Goal: Task Accomplishment & Management: Complete application form

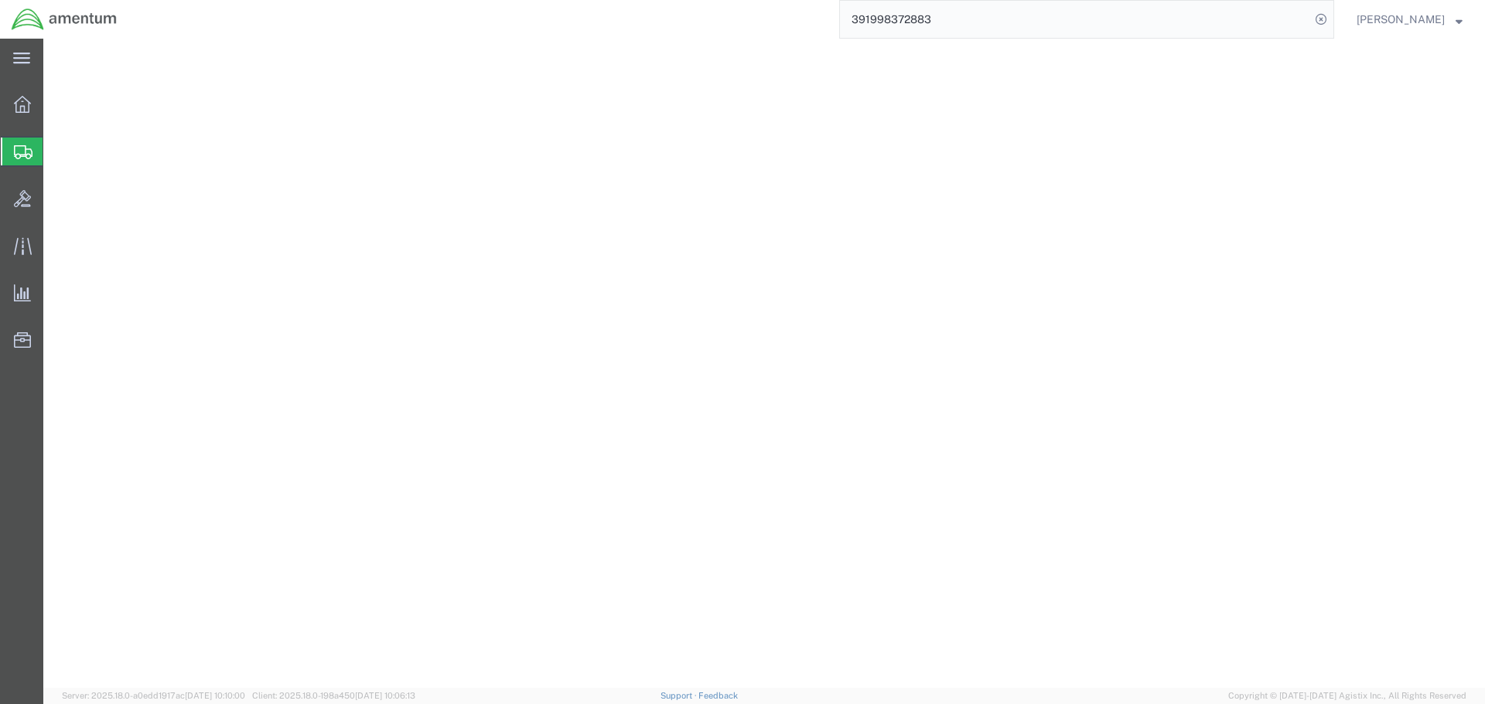
select select "49917"
select select
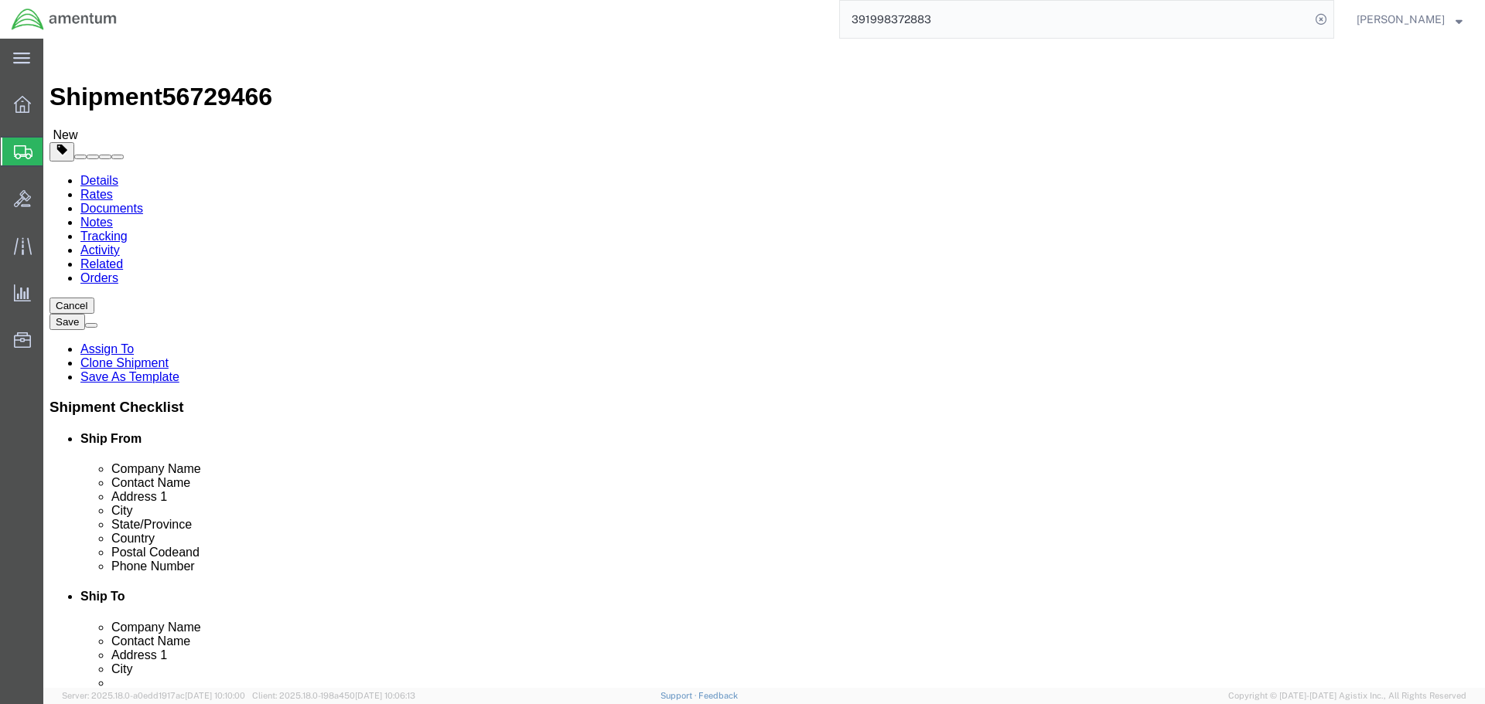
scroll to position [541, 0]
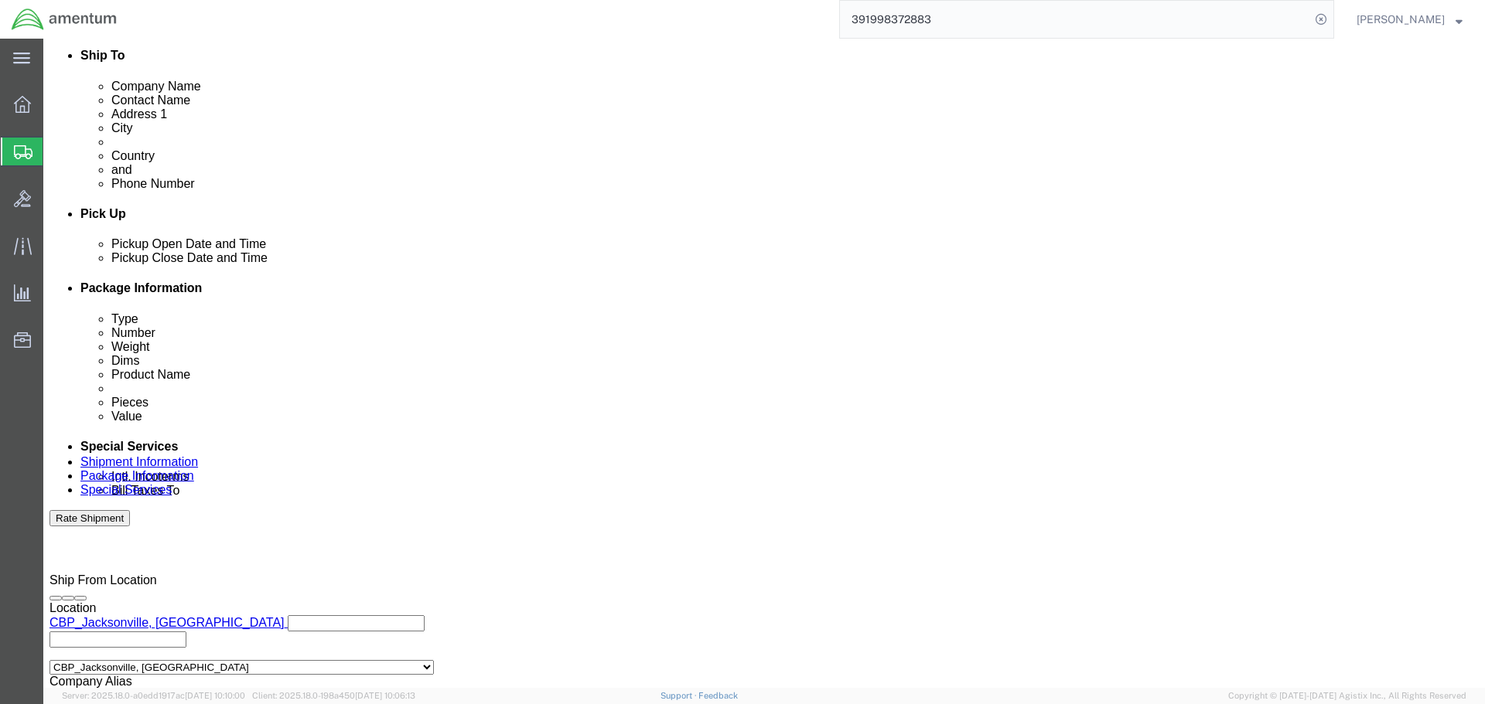
click at [0, 0] on span "Create Shipment" at bounding box center [0, 0] width 0 height 0
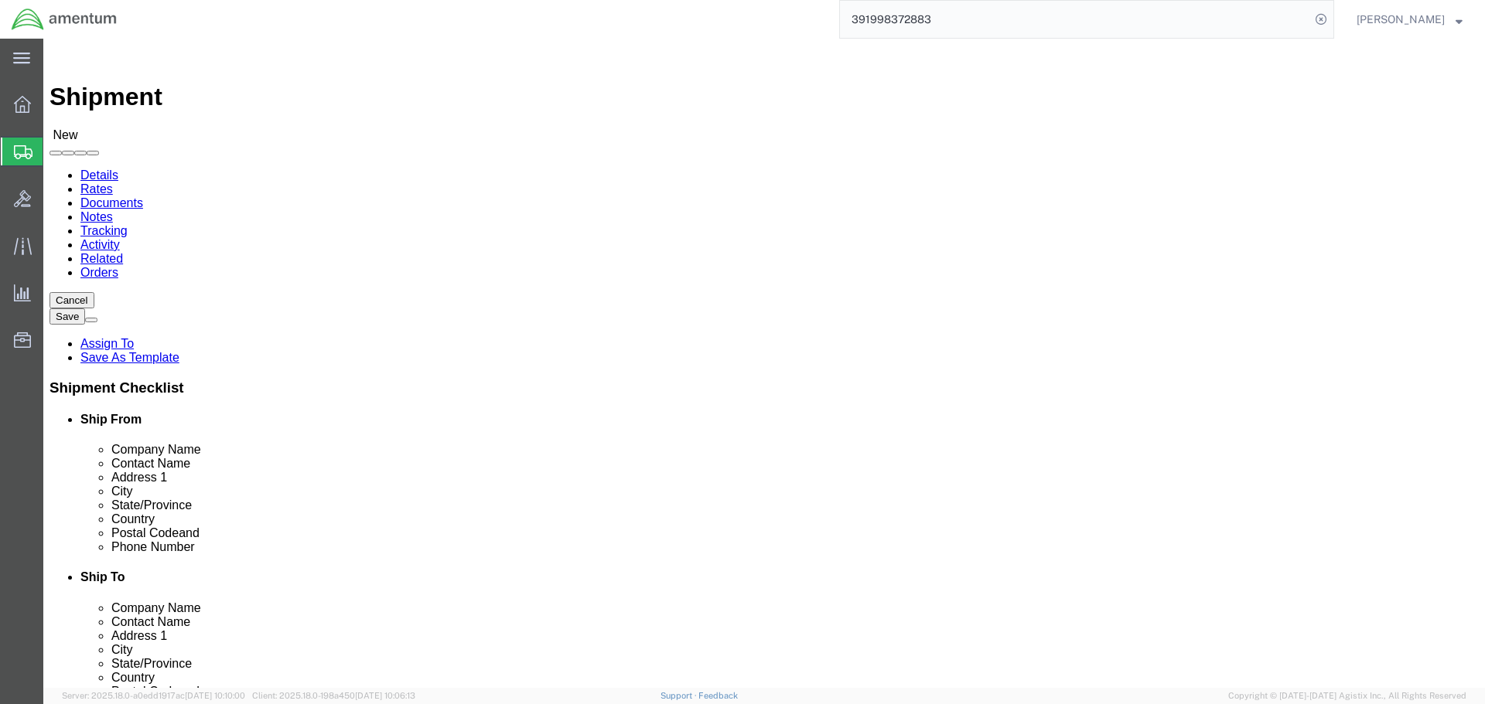
select select "MYPROFILE"
select select "FL"
type input "wsa"
select select "49914"
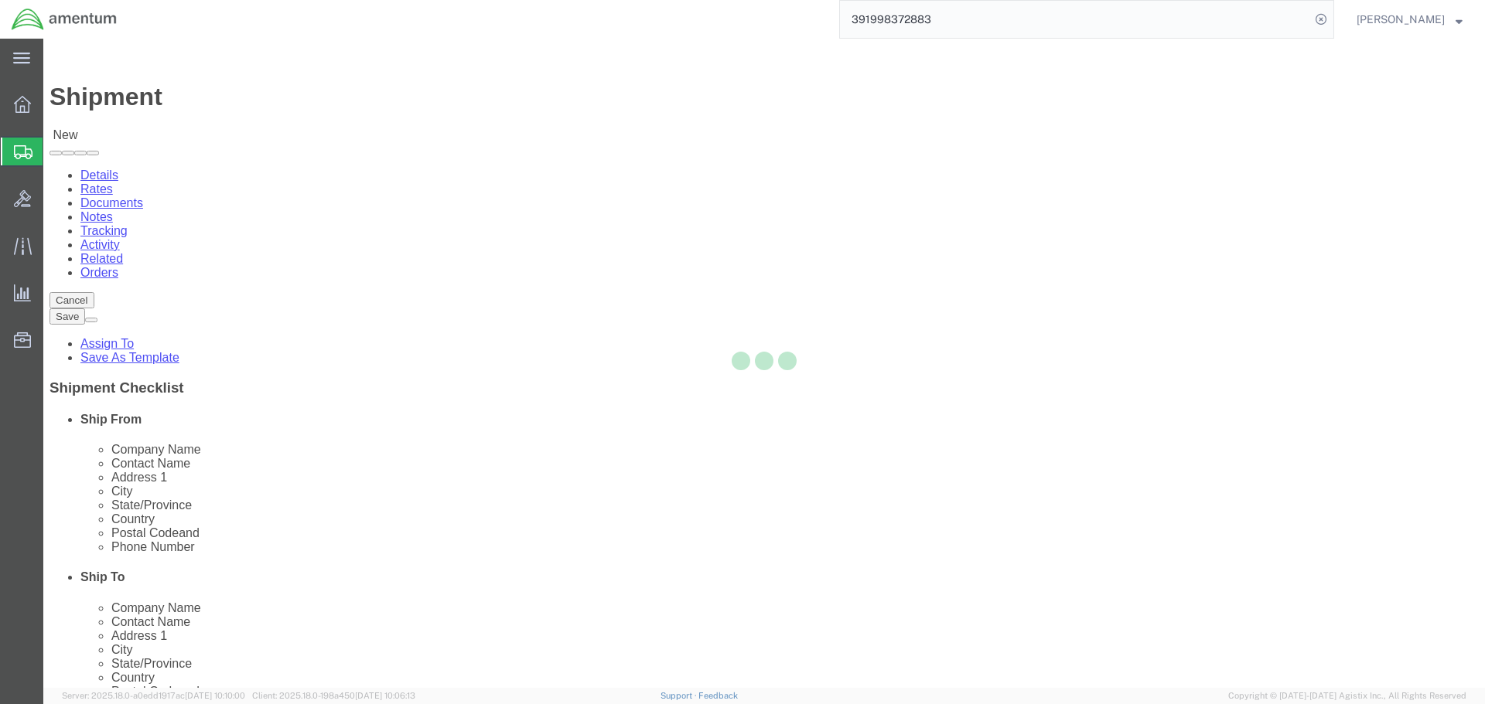
select select "[GEOGRAPHIC_DATA]"
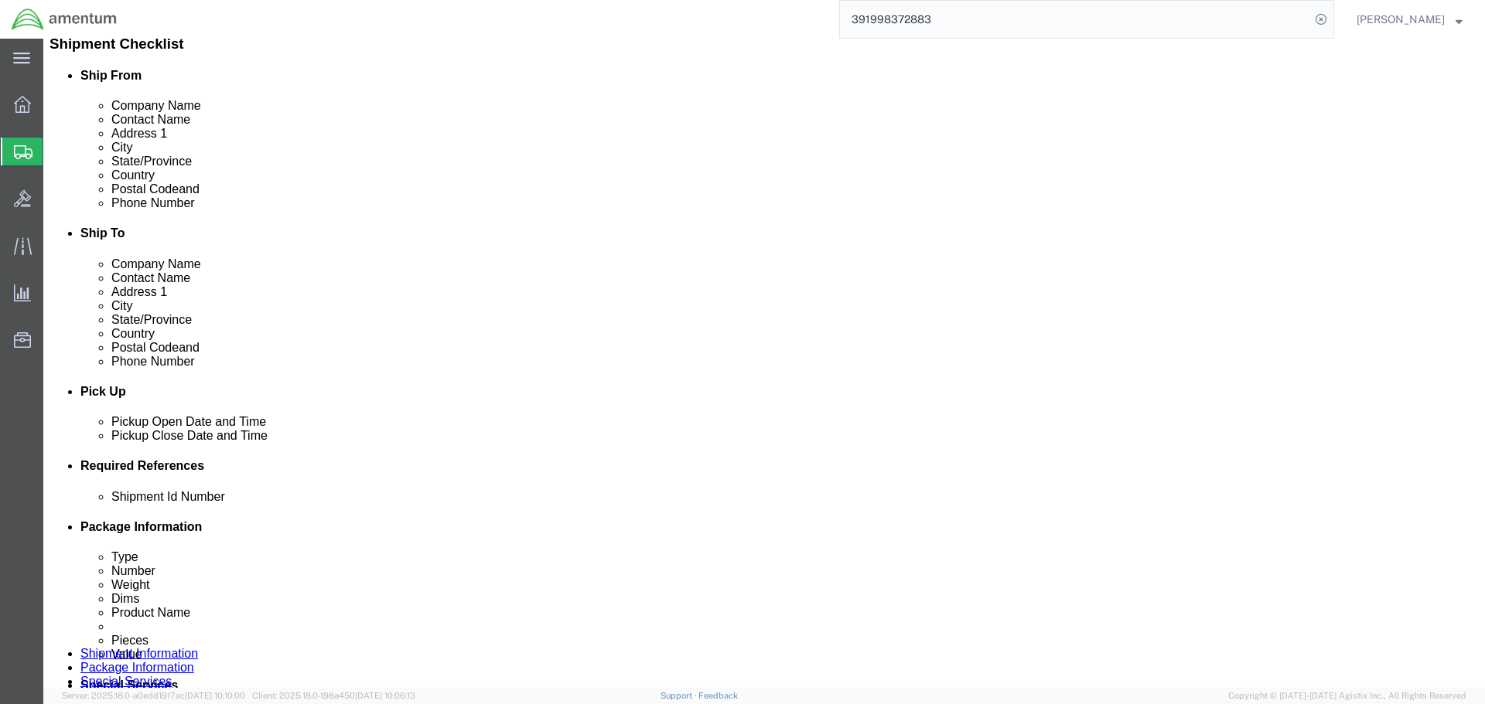
scroll to position [464, 0]
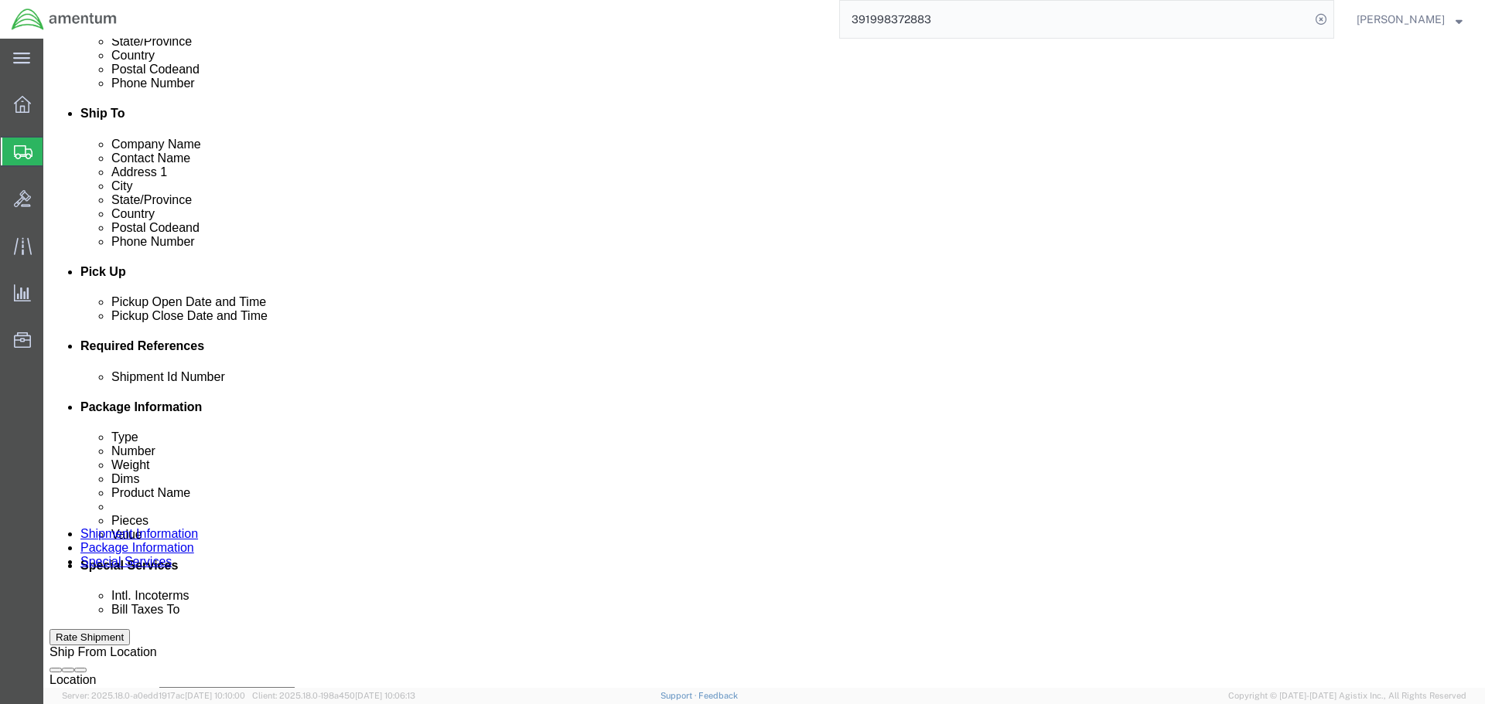
click input "text"
type input "m"
type input "MOD TO WSA"
click button "Add reference"
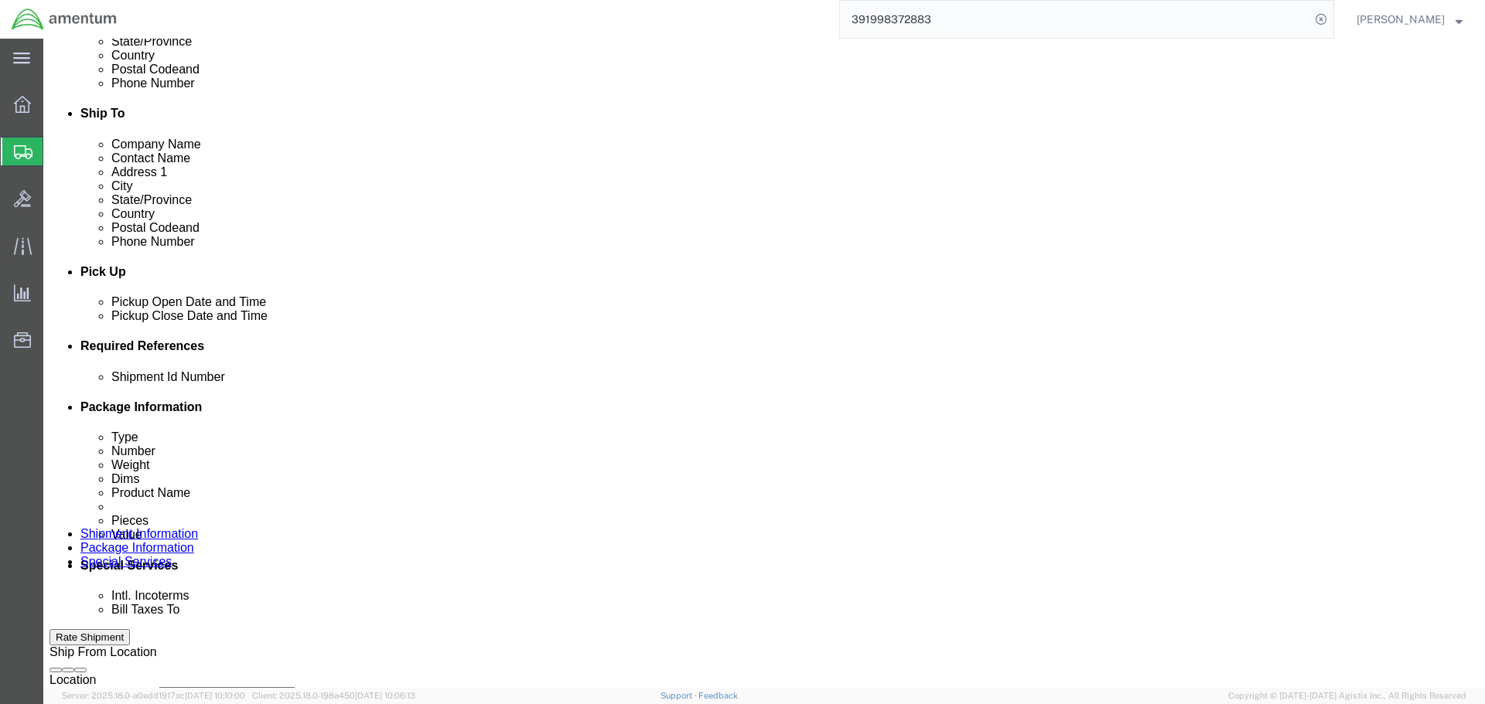
click button "Add reference"
click select "Select Account Type Activity ID Airline Appointment Number ASN Batch Request # …"
select select "PROJNUM"
click select "Select Account Type Activity ID Airline Appointment Number ASN Batch Request # …"
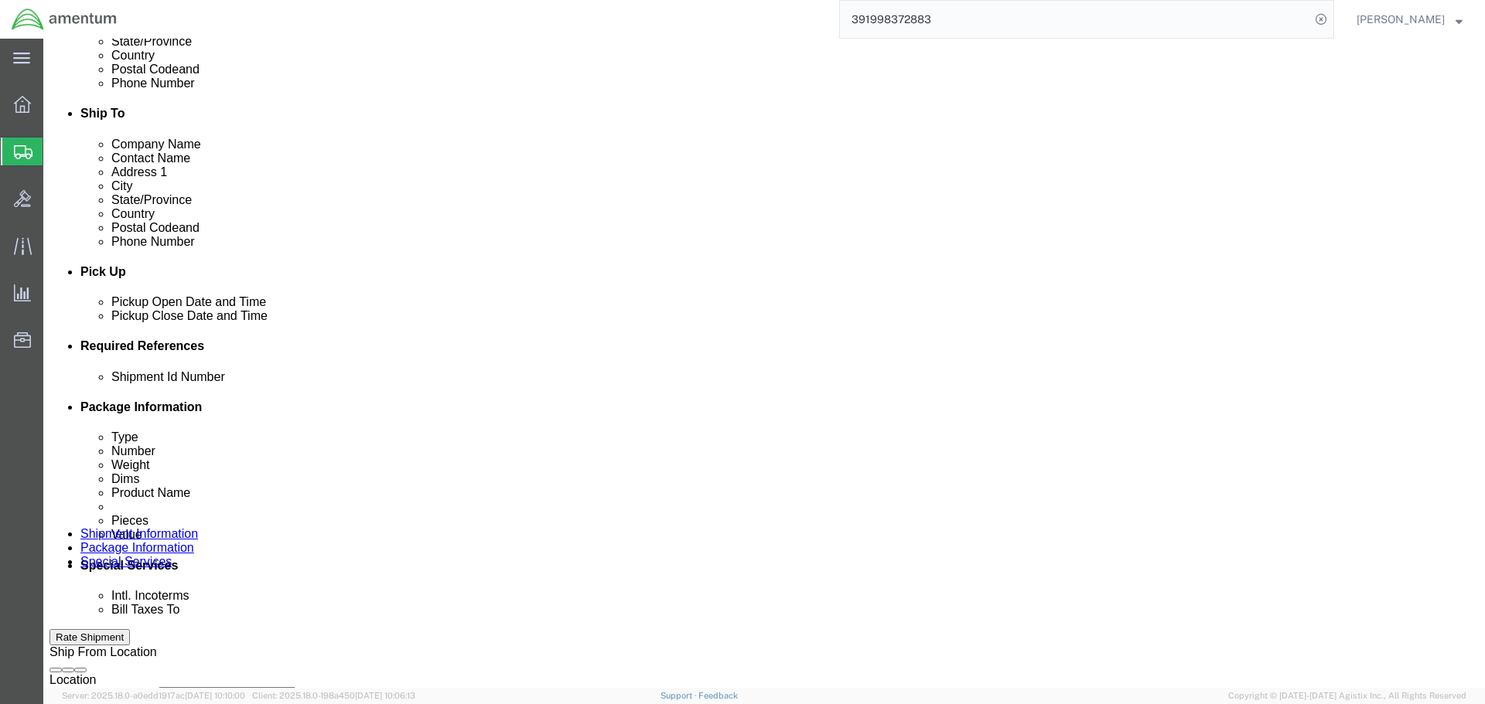
type input "6118.03.03.2219.000.SER.0000"
select select "DEPT"
type input "CBP"
select select "CUSTREF"
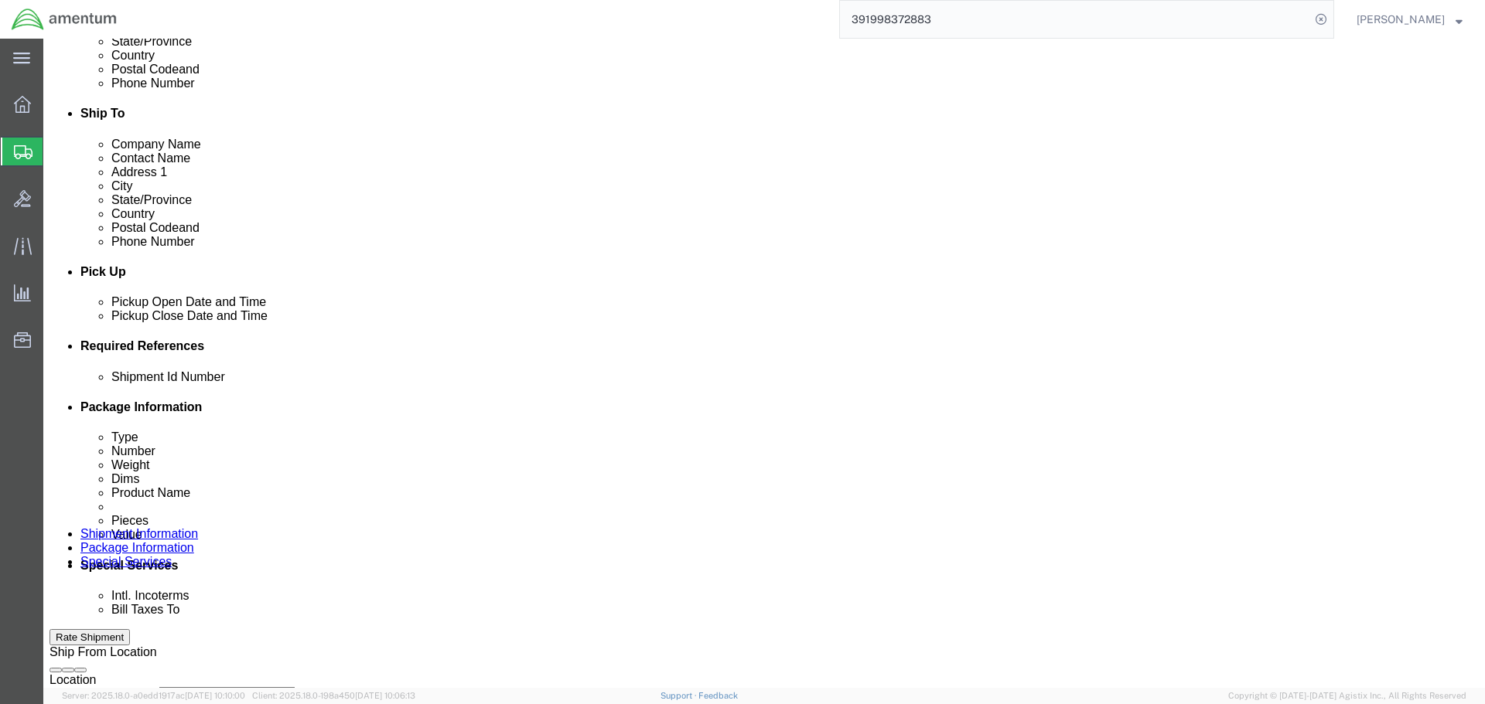
scroll to position [708, 0]
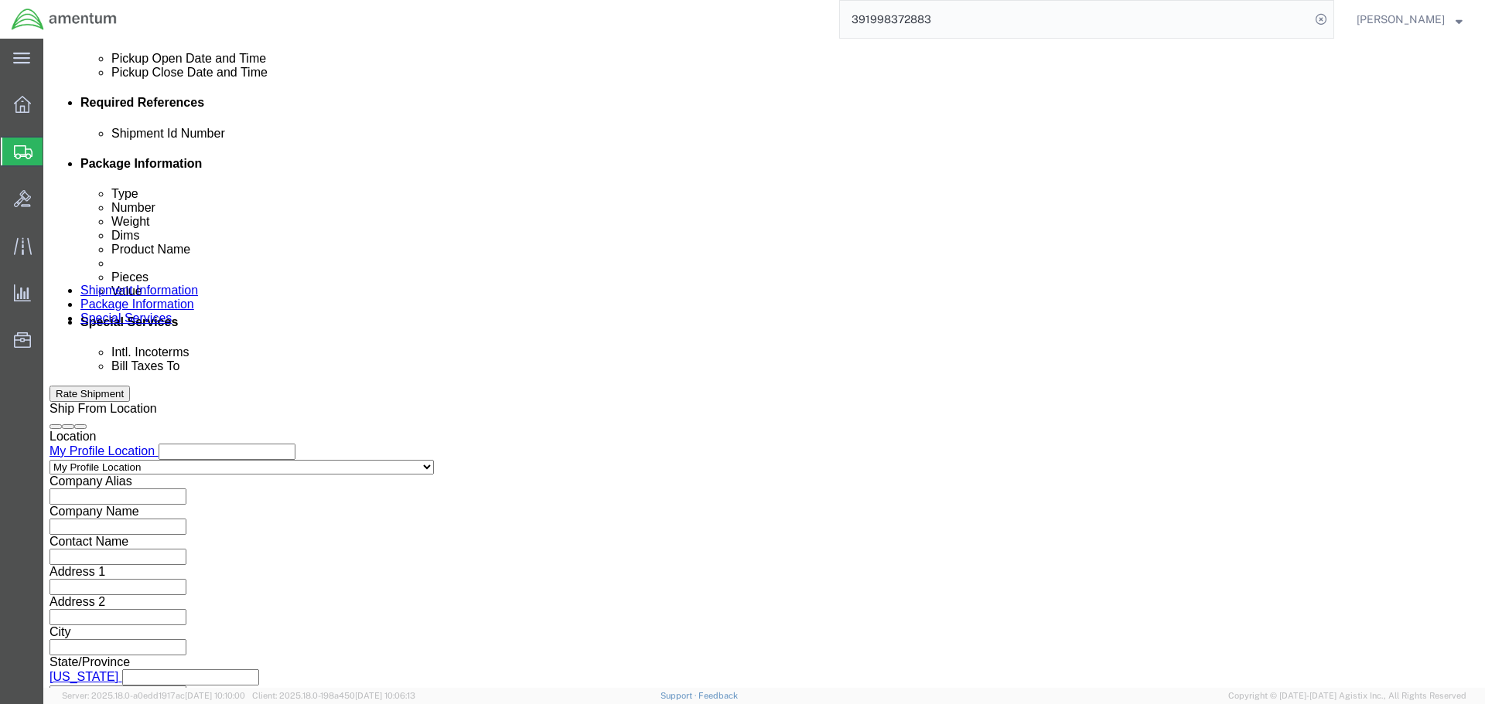
type input "755AM MOD"
click button "Continue"
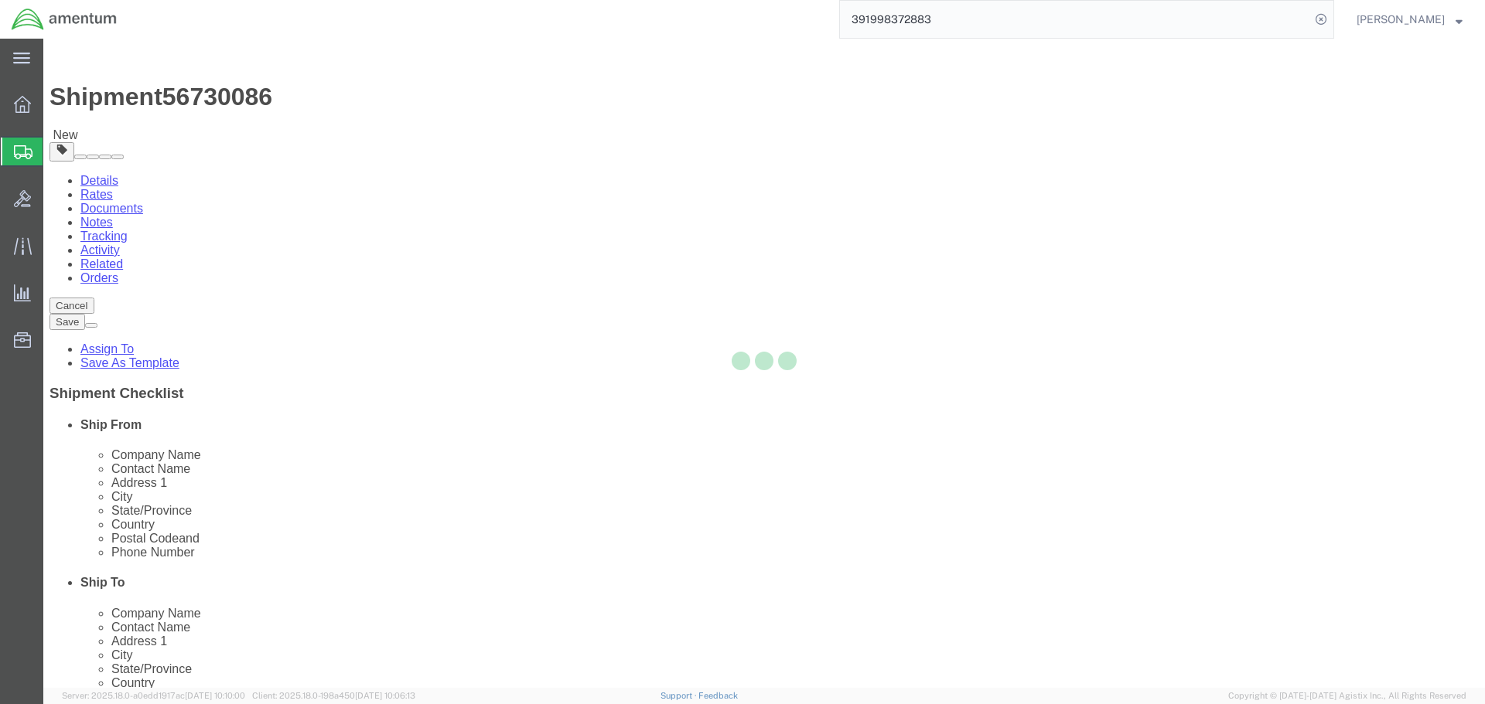
select select "CBOX"
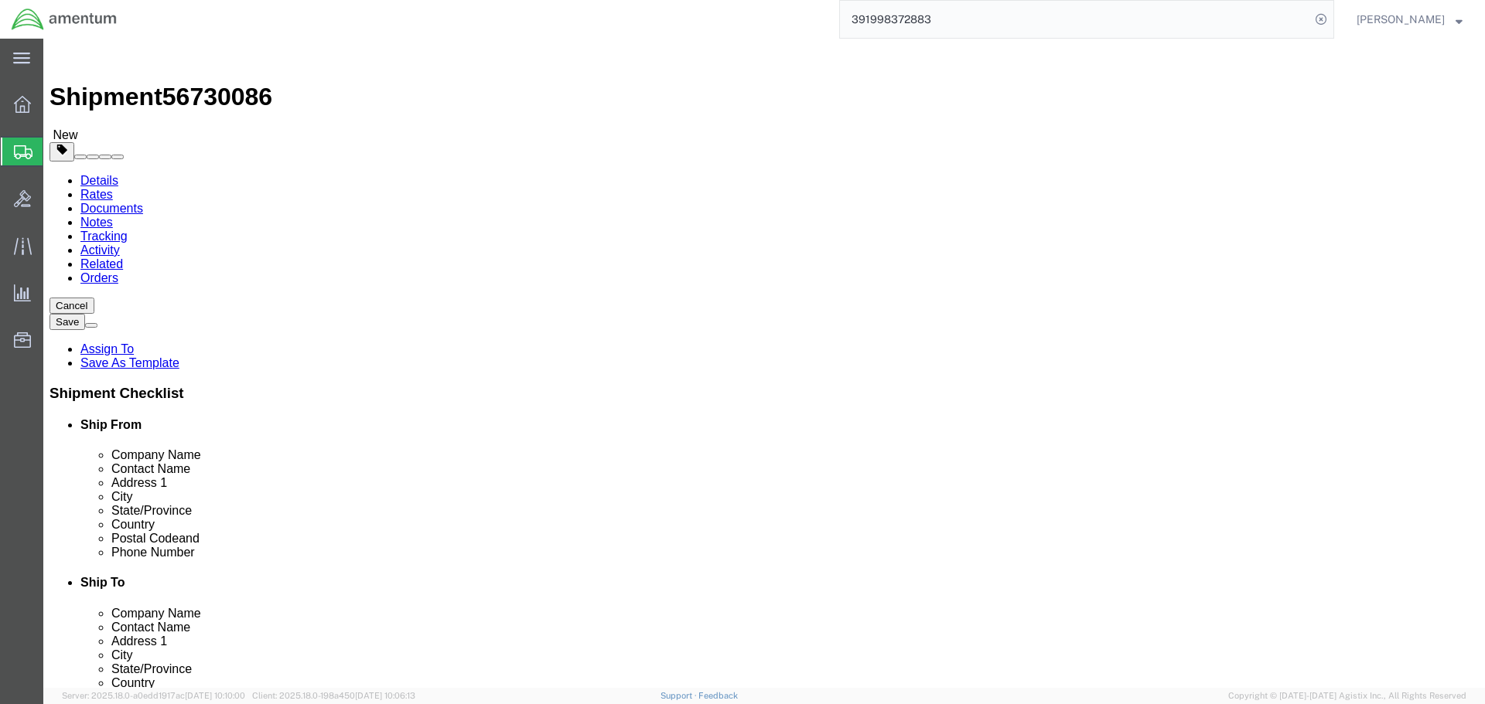
click input "text"
type input "26"
type input "24"
type input "15"
type input "41"
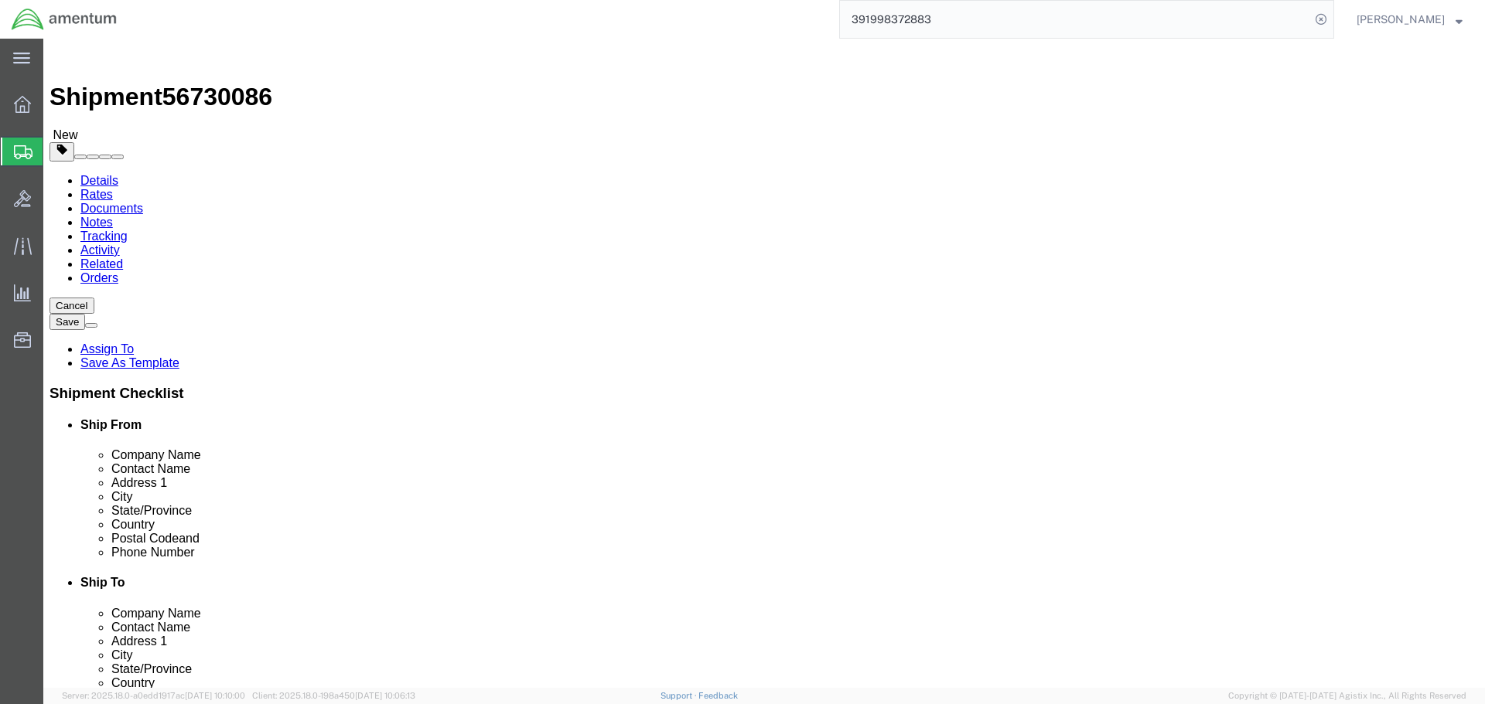
click link "Add Content"
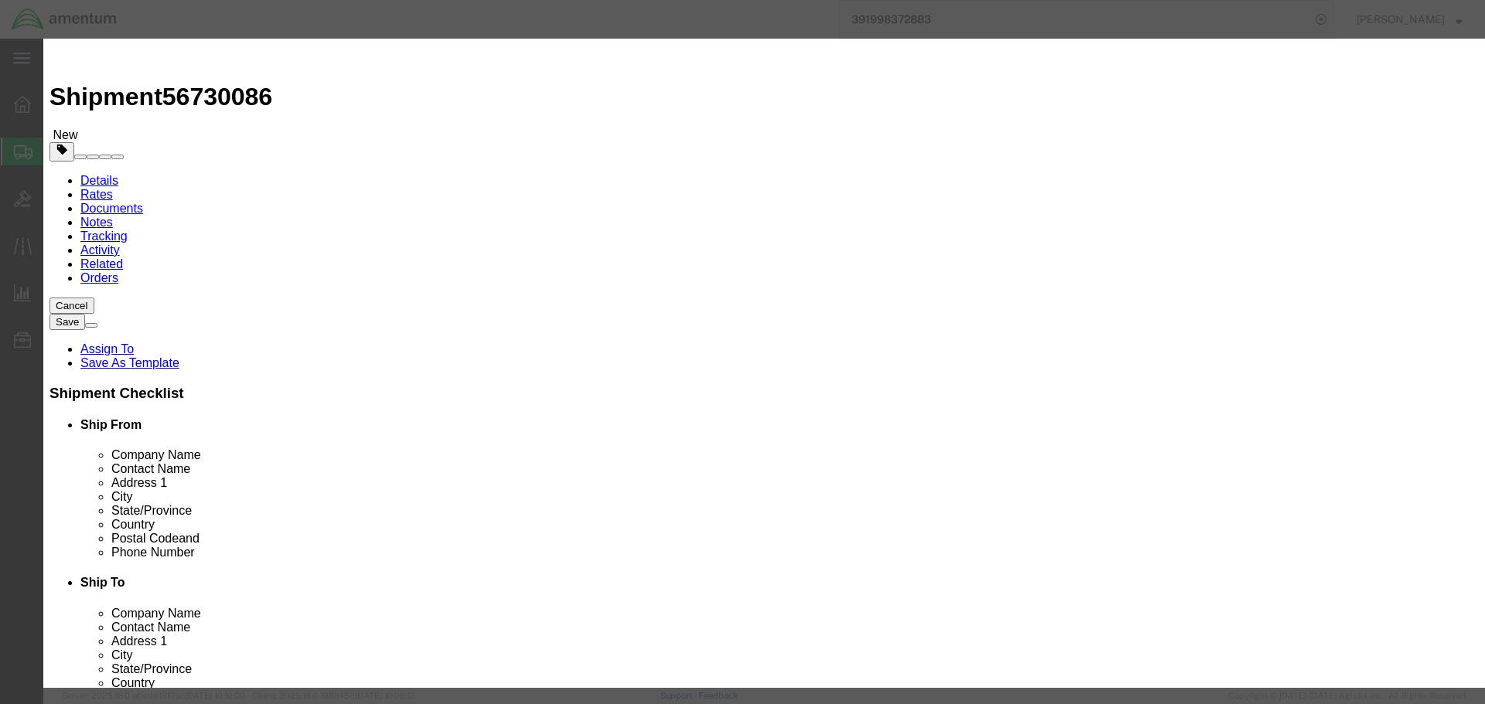
click input "text"
type input "CABLE, TDFM KEYLOAD"
select select "USD"
type input "127500"
drag, startPoint x: 653, startPoint y: 118, endPoint x: 316, endPoint y: 111, distance: 336.4
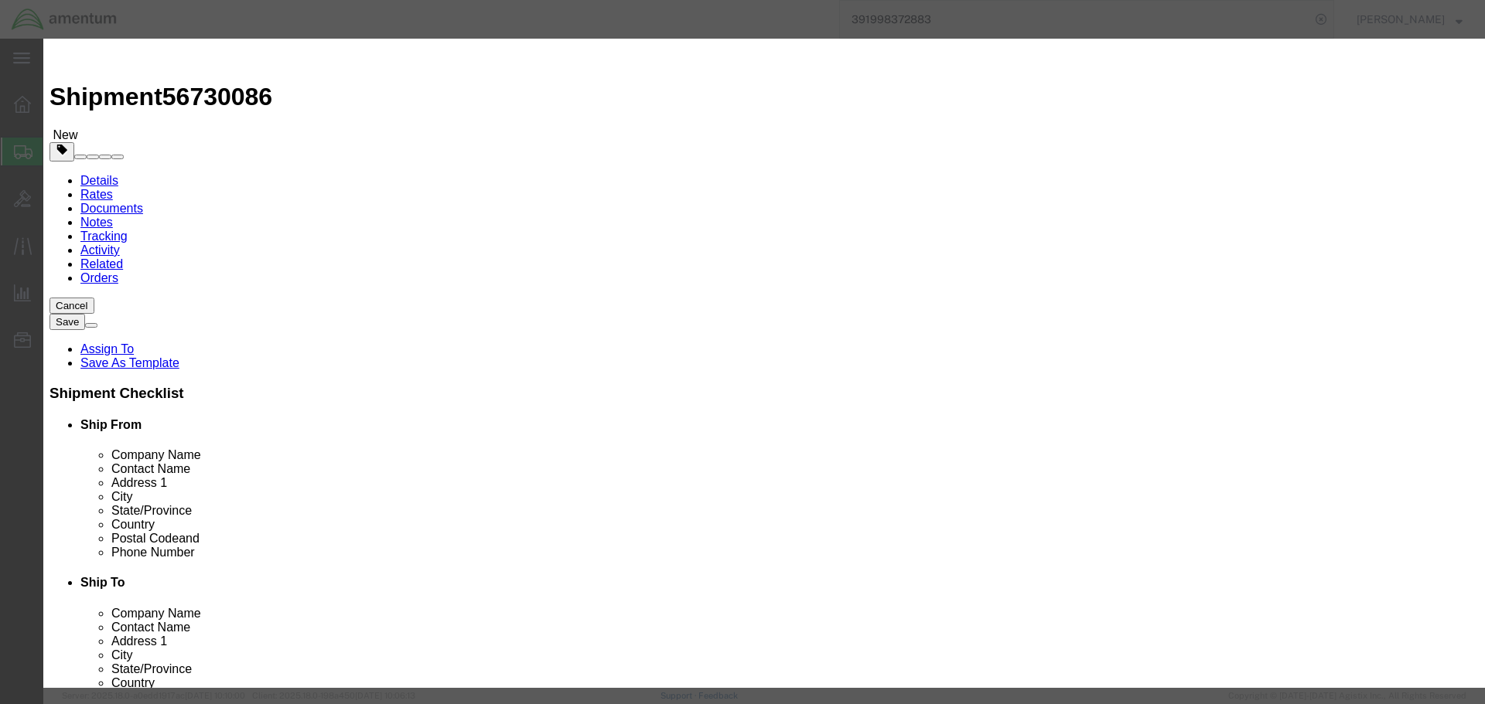
click div "Product Name CABLE, TDFM KEYLOAD TDFM"
type input "TDFM"
type input "1"
type input "70000"
drag, startPoint x: 517, startPoint y: 282, endPoint x: 326, endPoint y: 272, distance: 192.0
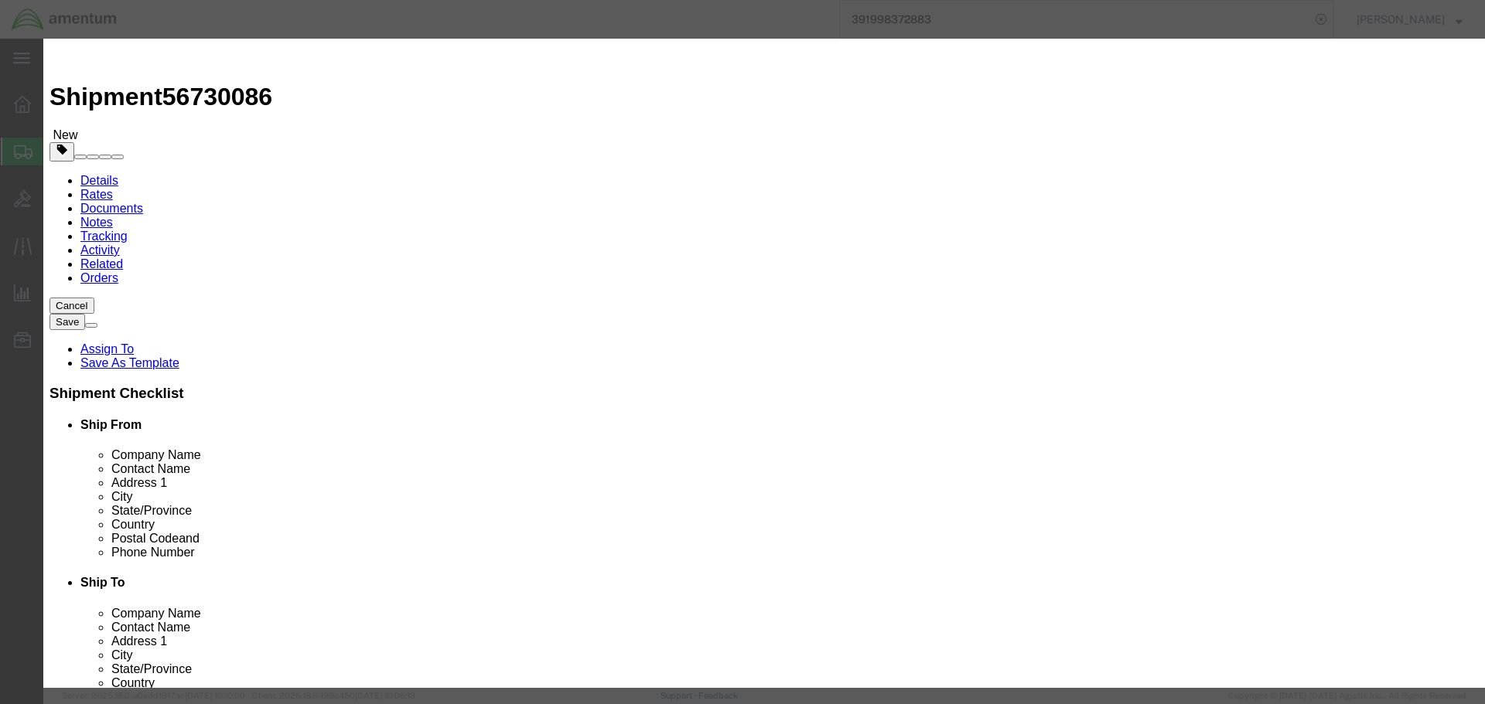
click div "SKU 127500"
click input "text"
type input "FTC10325"
click button "Save & Close"
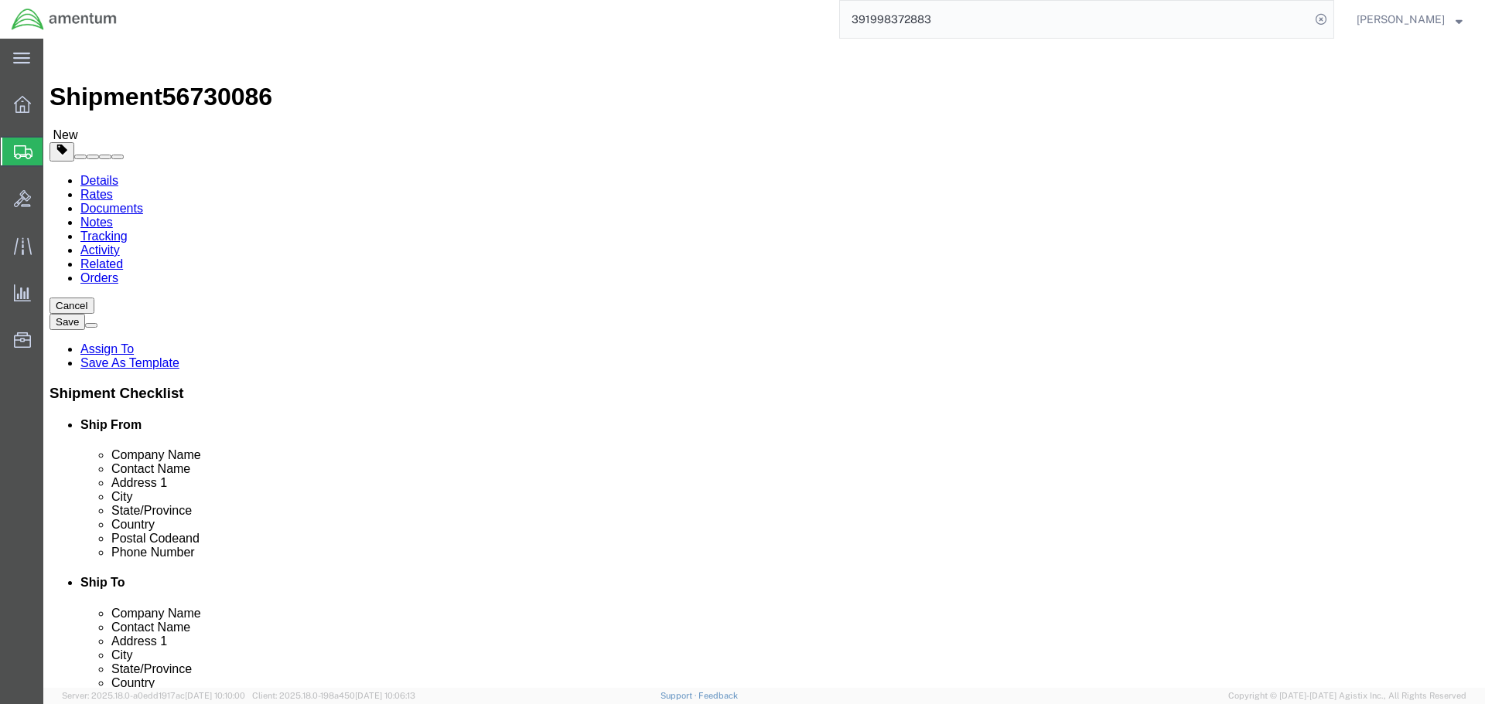
click link "Add Content"
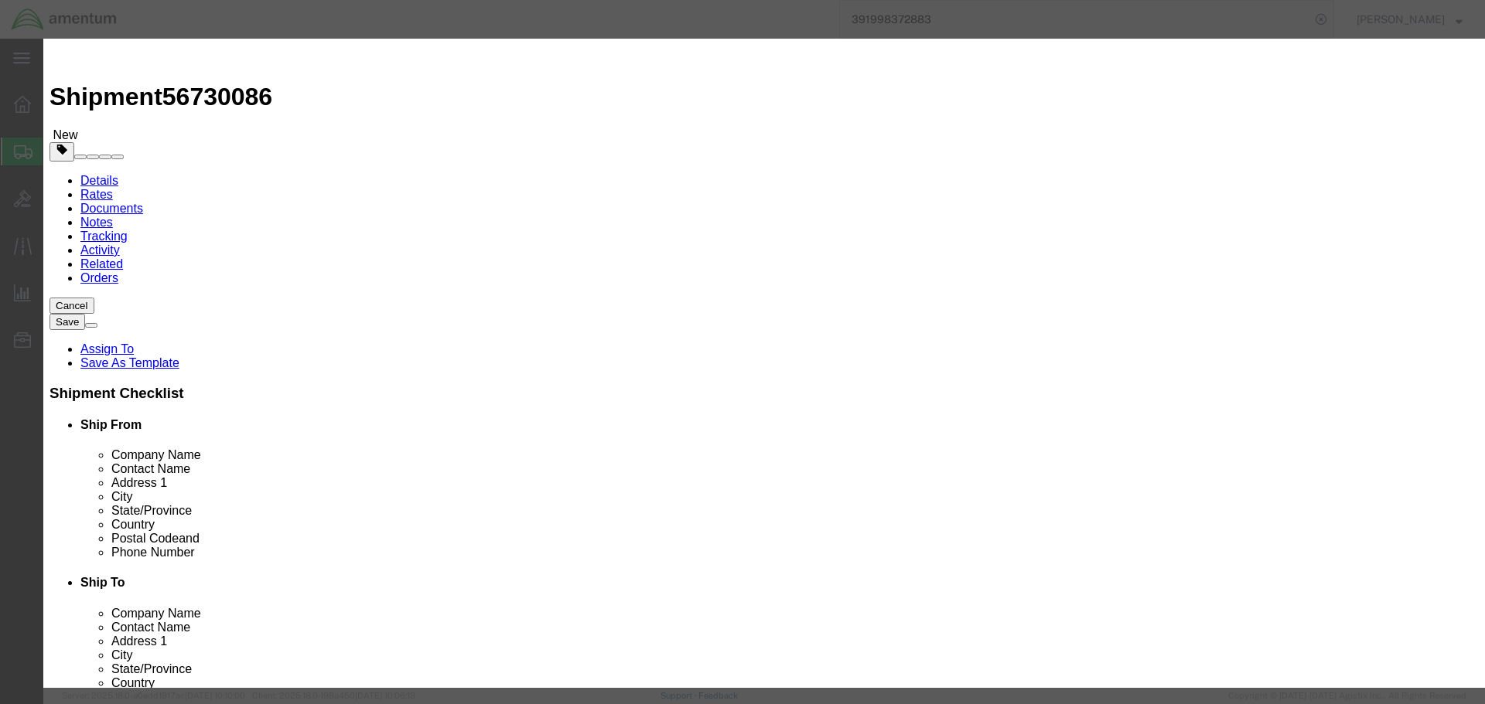
click input "text"
type input "DIPLEXER"
click input "0"
select select "USD"
type input "AV930"
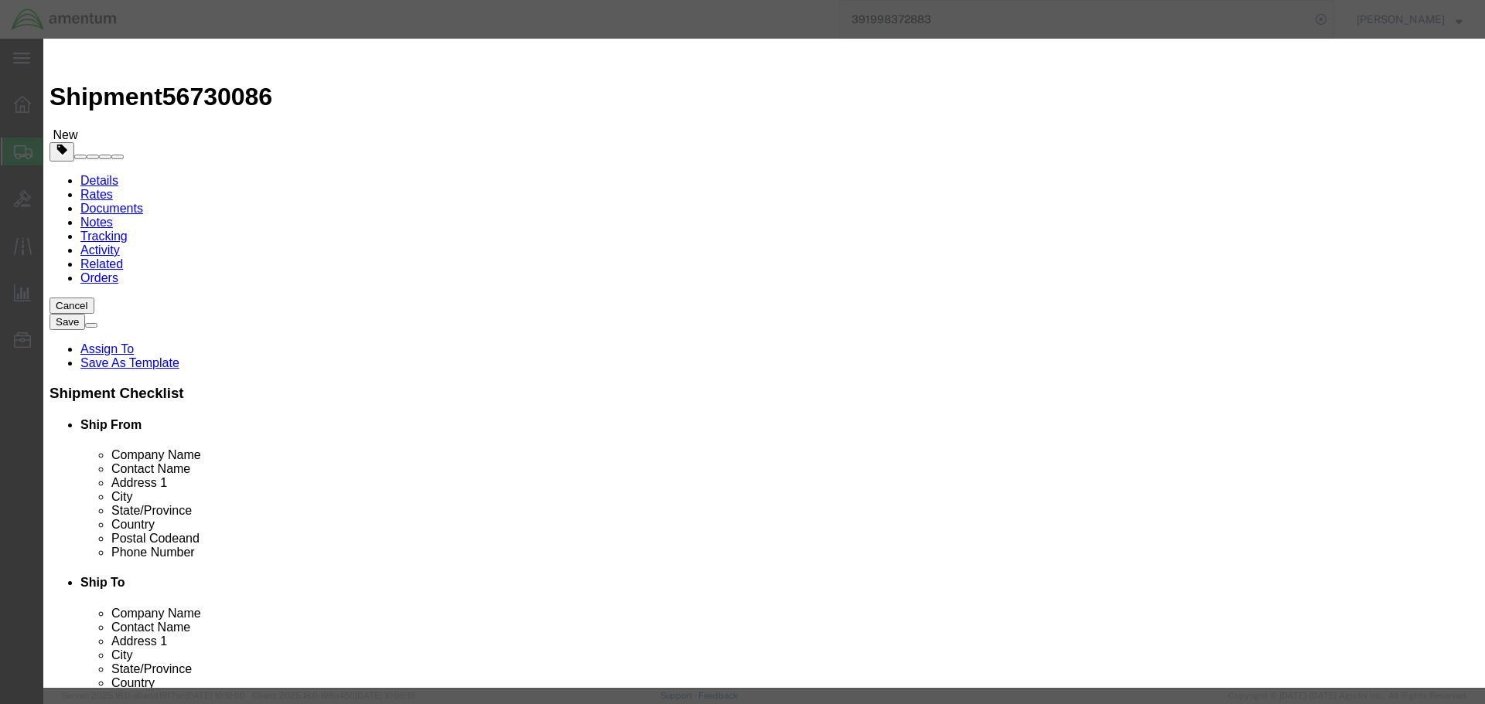
drag, startPoint x: 535, startPoint y: 116, endPoint x: 424, endPoint y: 113, distance: 111.4
click div "Product Name DIPLEXER AV930"
click input "text"
type input "2"
click input "text"
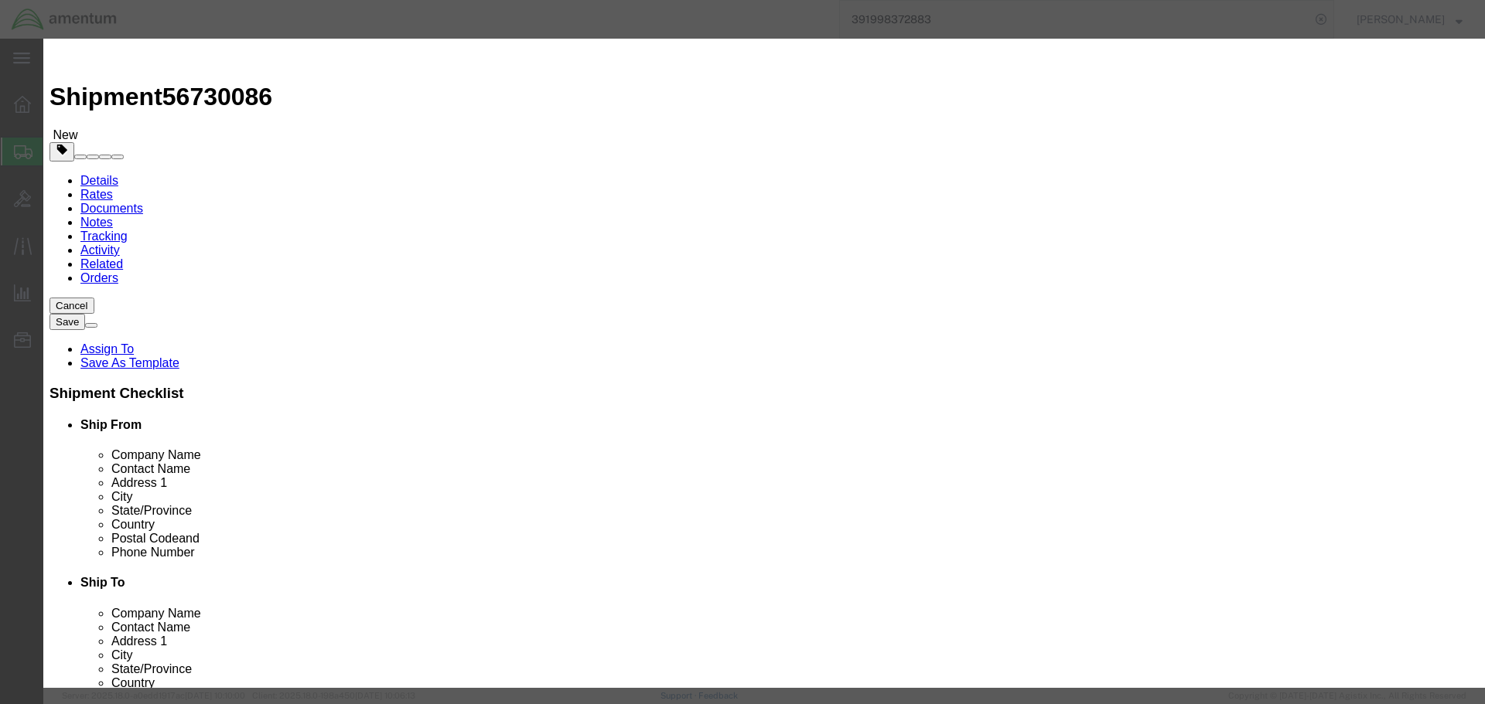
type input "1000"
click button "Save & Close"
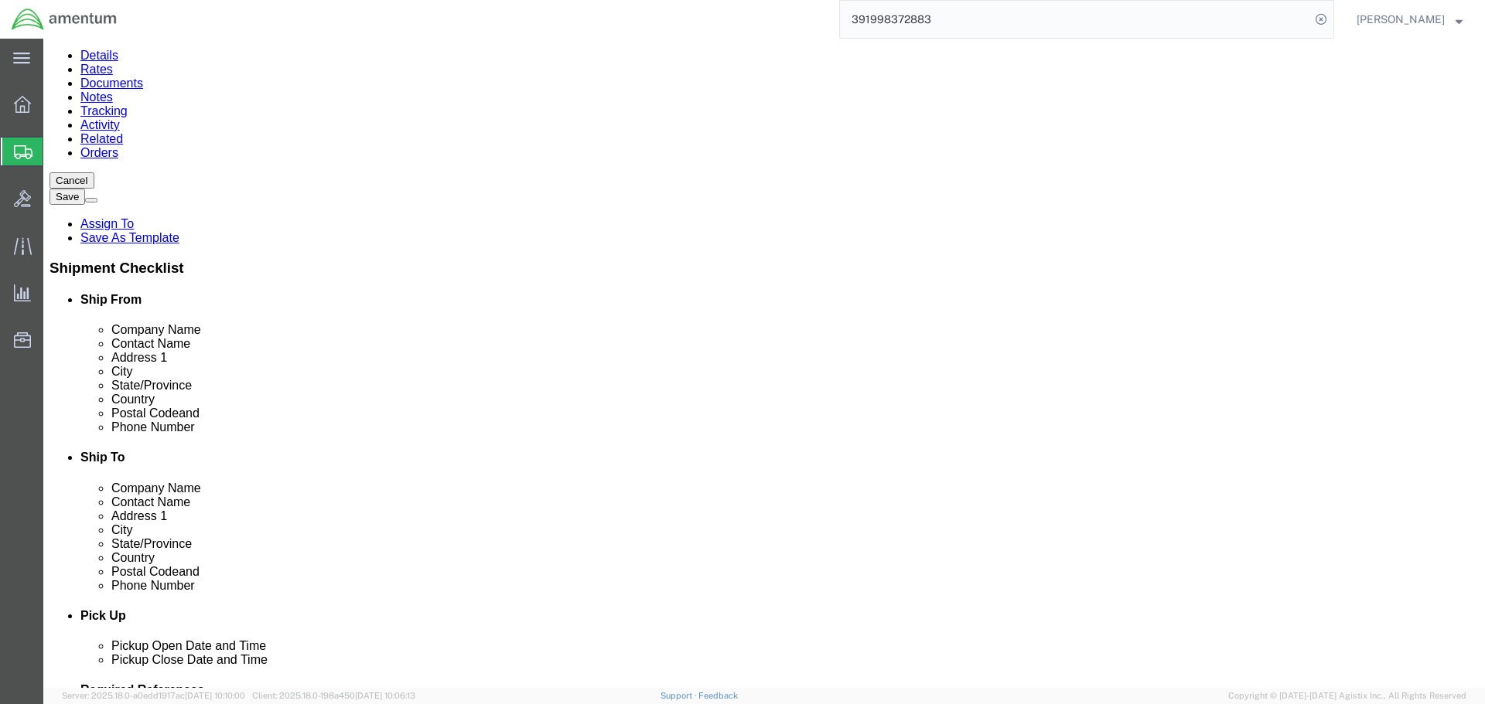
scroll to position [126, 0]
click link "Add Content"
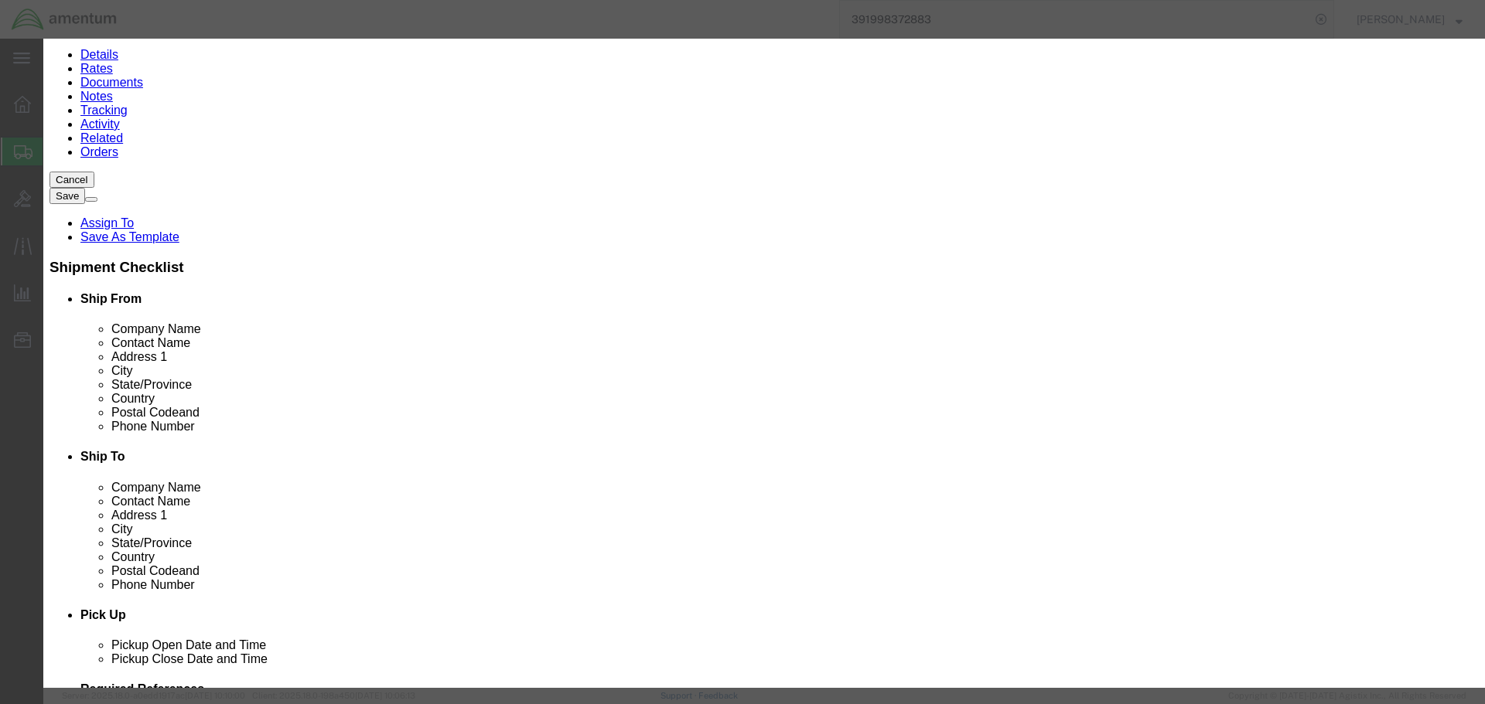
click input "text"
type input "AV924"
click td "Name: [PERSON_NAME]"
select select "USD"
type input "[PERSON_NAME]"
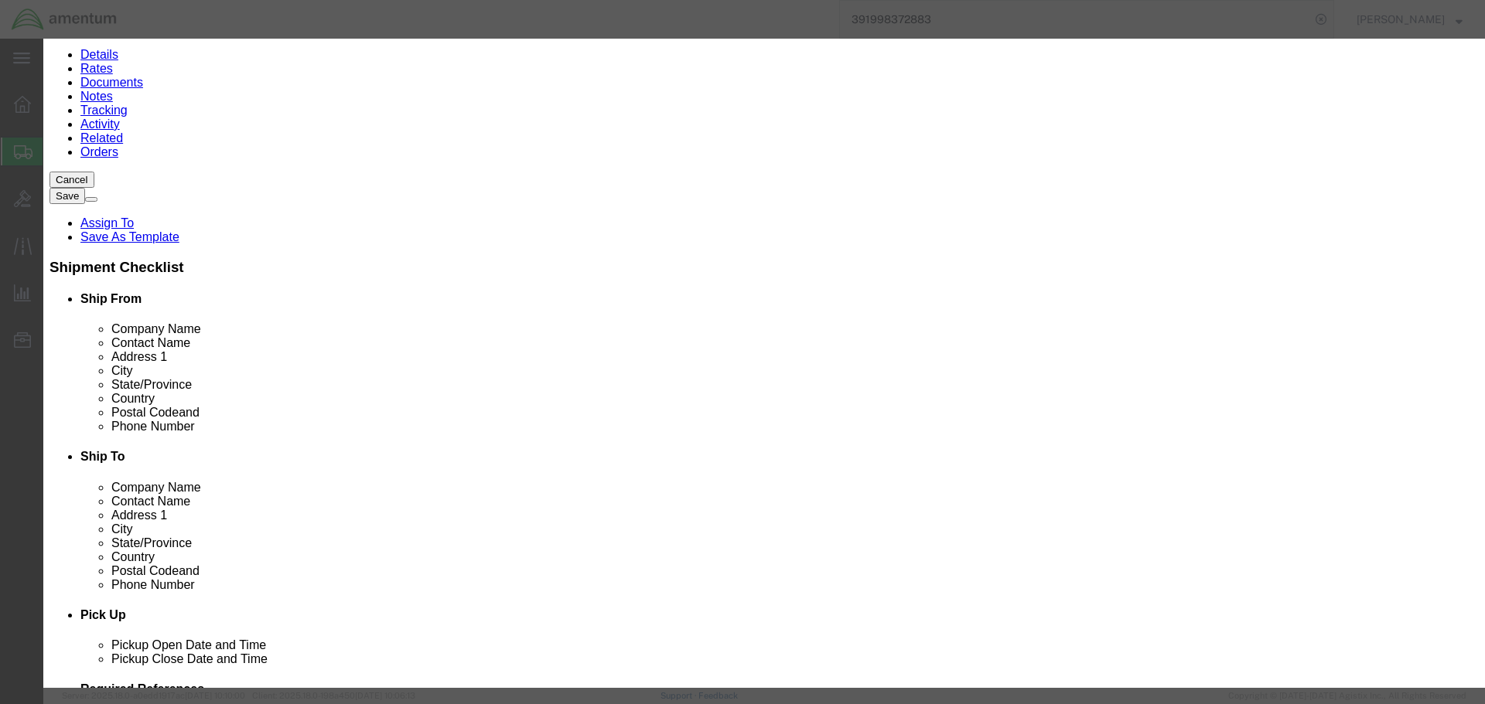
type input "AV924"
type input "[PERSON_NAME]"
click input "text"
type input "2"
type input "1000"
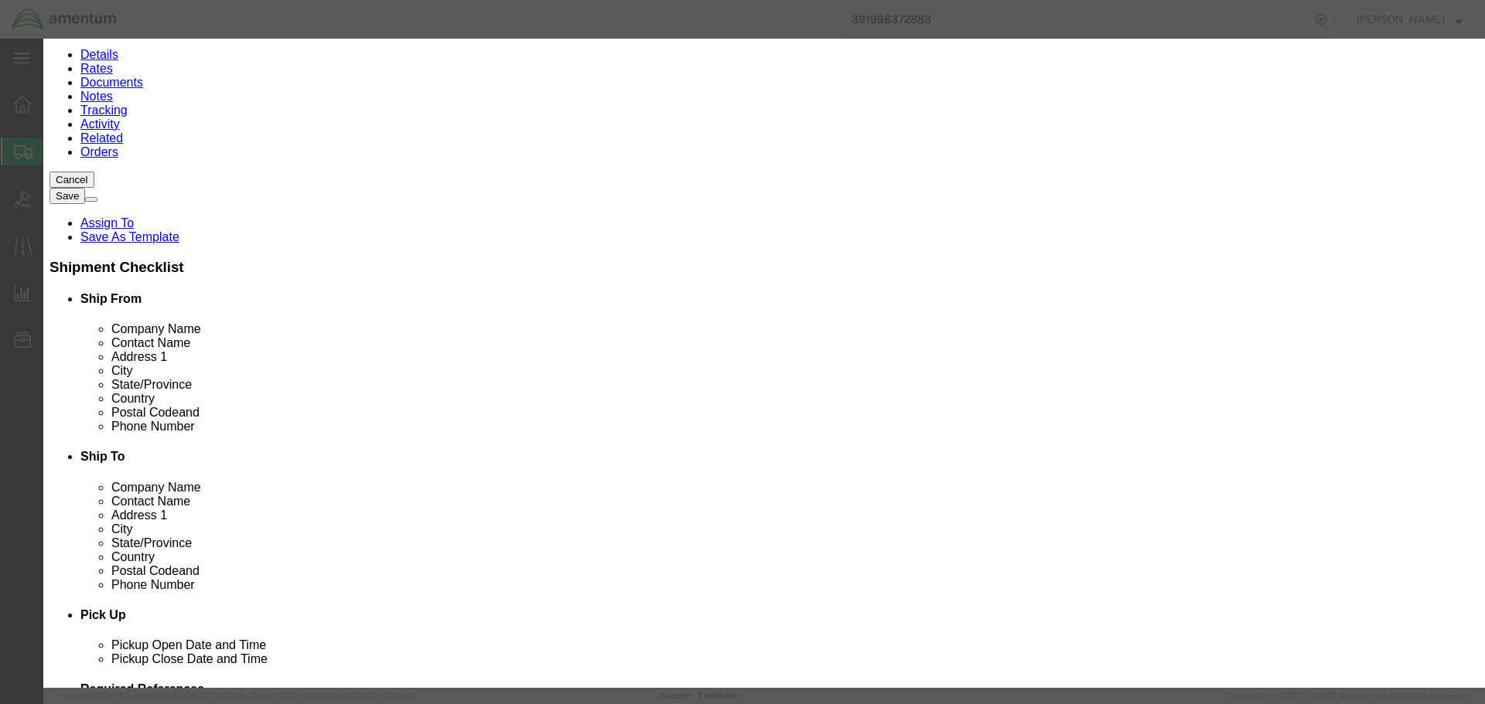
click button "Save & Close"
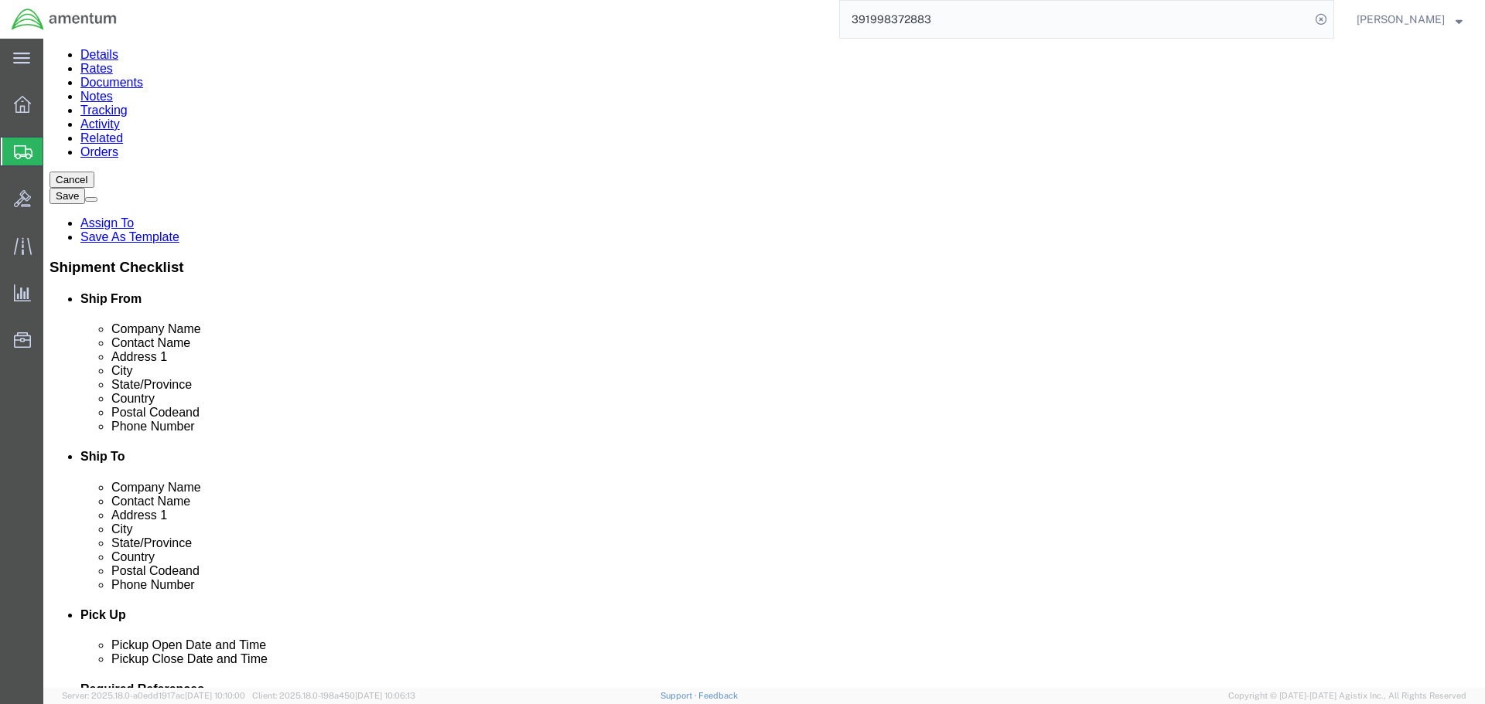
click div "Package Content # 1 x Package Type Select BCK Boxes Bale(s) Basket(s) Bolt(s) B…"
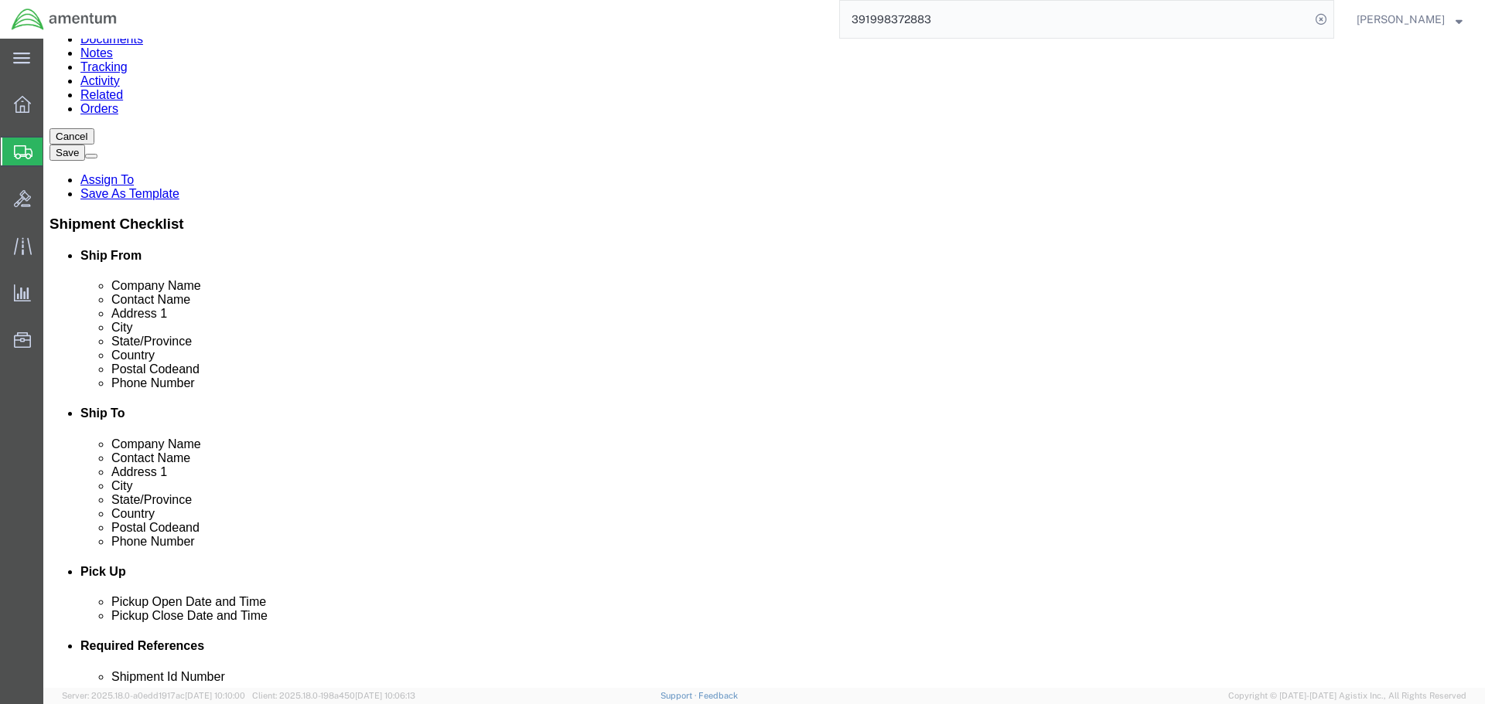
scroll to position [237, 0]
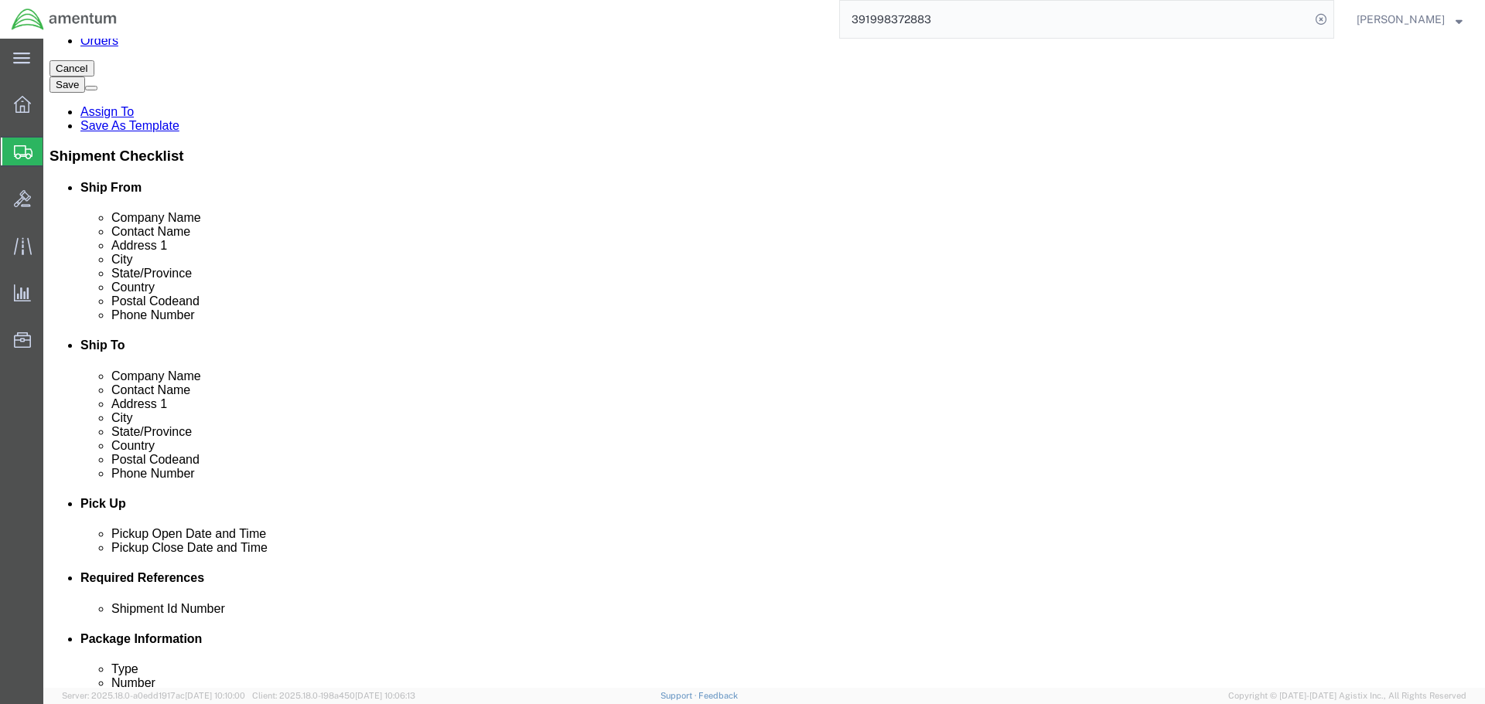
click link "Add Content"
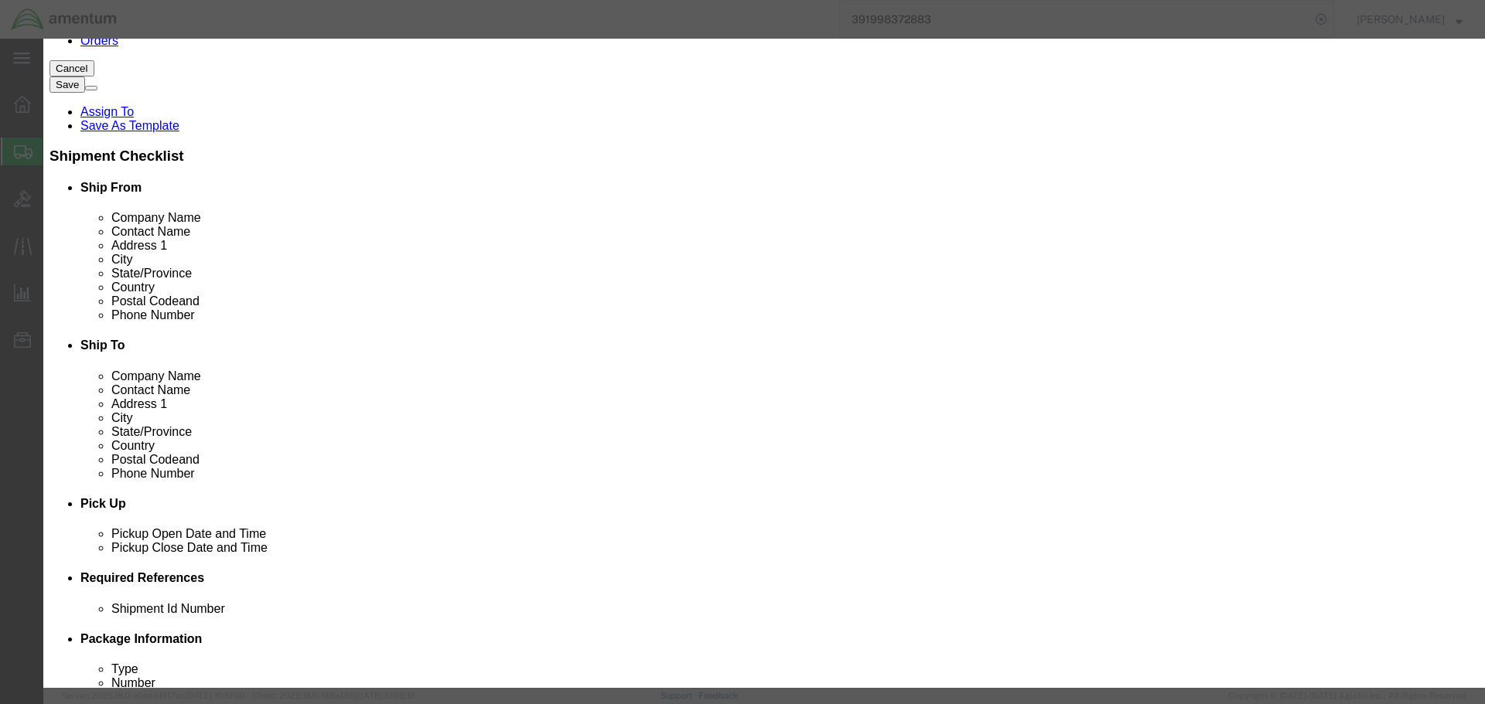
click input "text"
type input "S65-8282-34"
type input "1"
type input "1500"
click button "Save & Close"
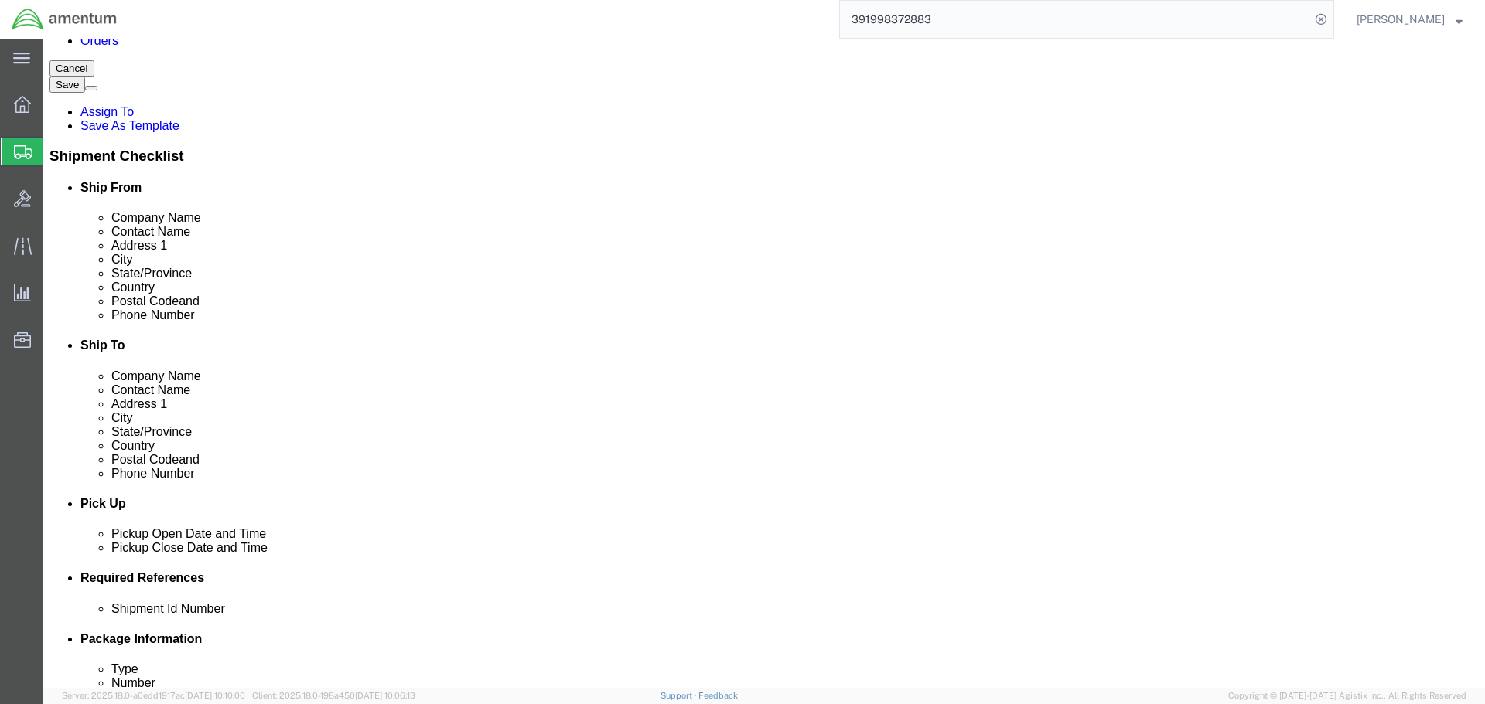
click link "Add Content"
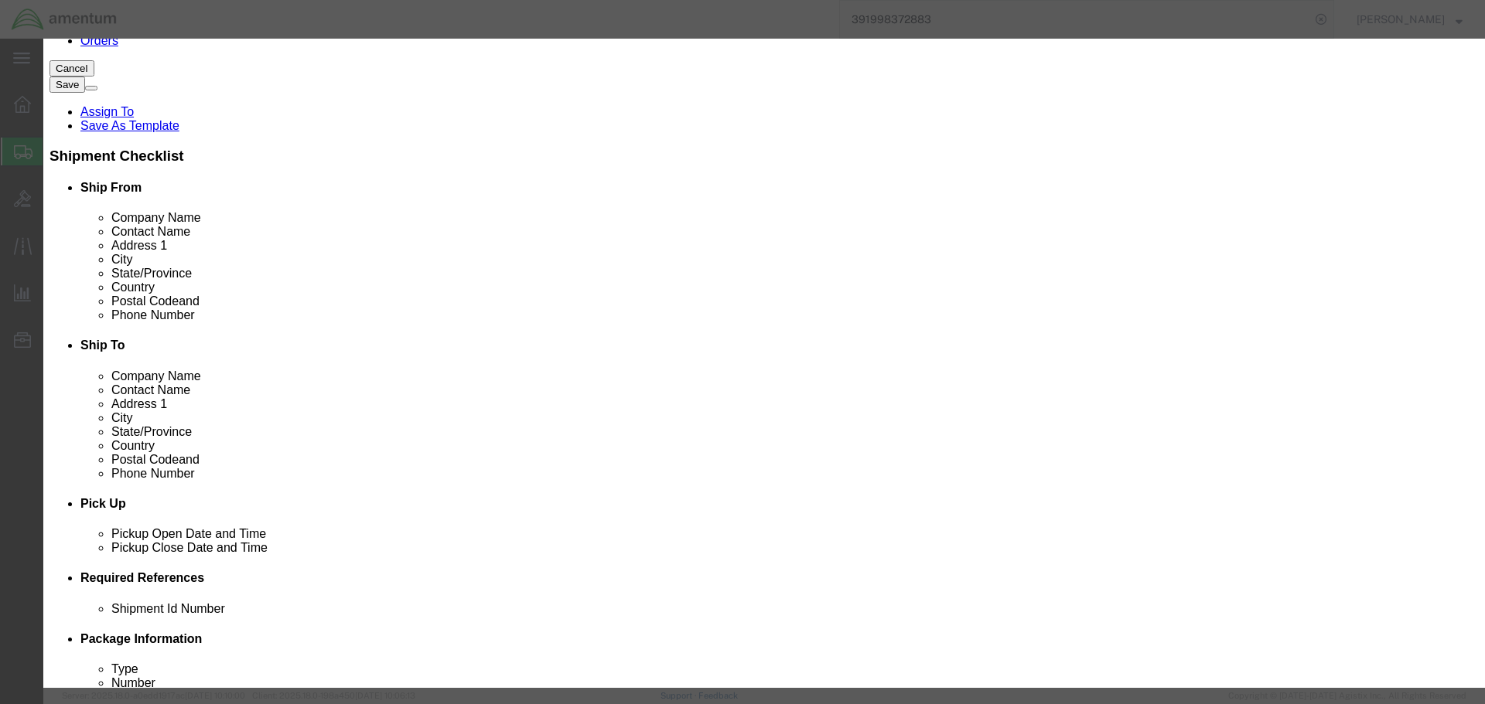
click input "text"
type input "TIL 9300 INSTALL KIT"
click input "0"
select select "USD"
type input "IN9000"
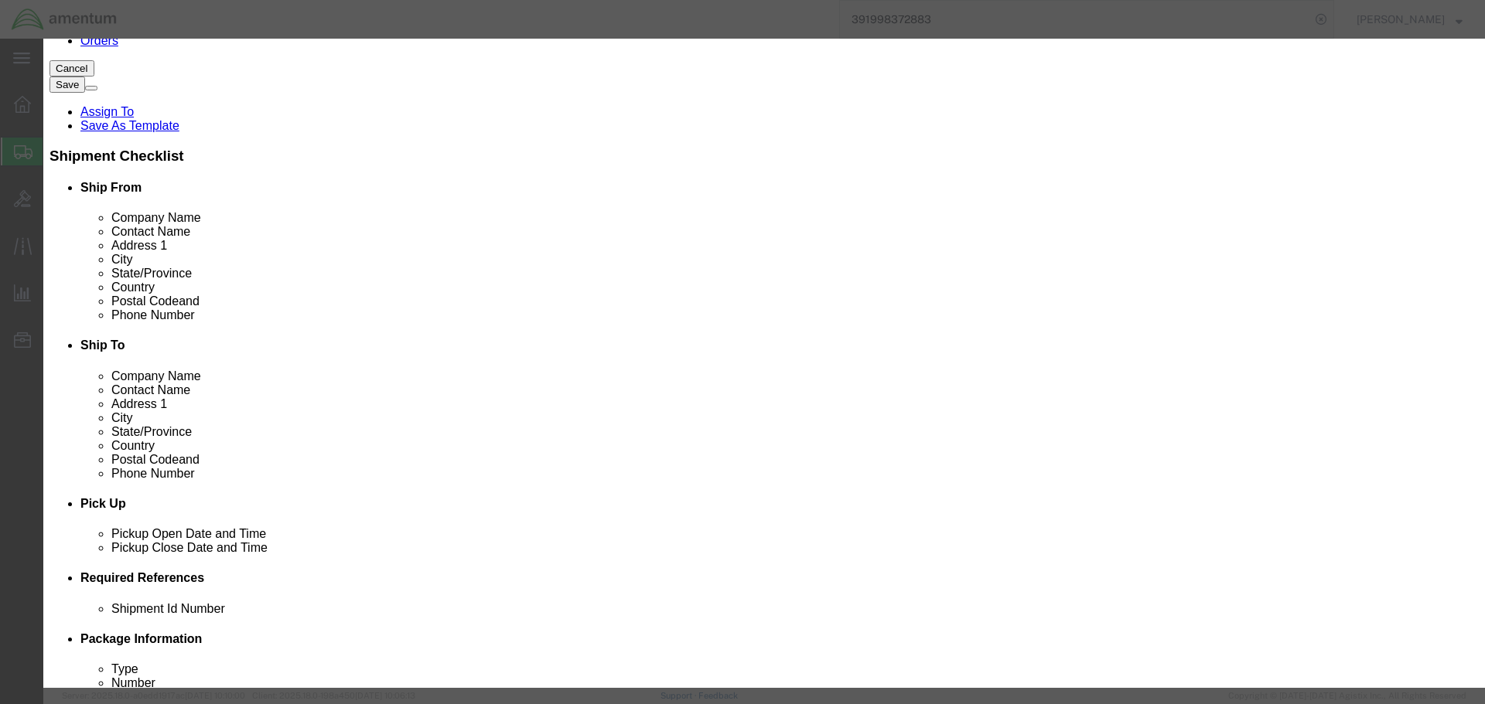
type input "1"
type input "1000"
click button "Save & Close"
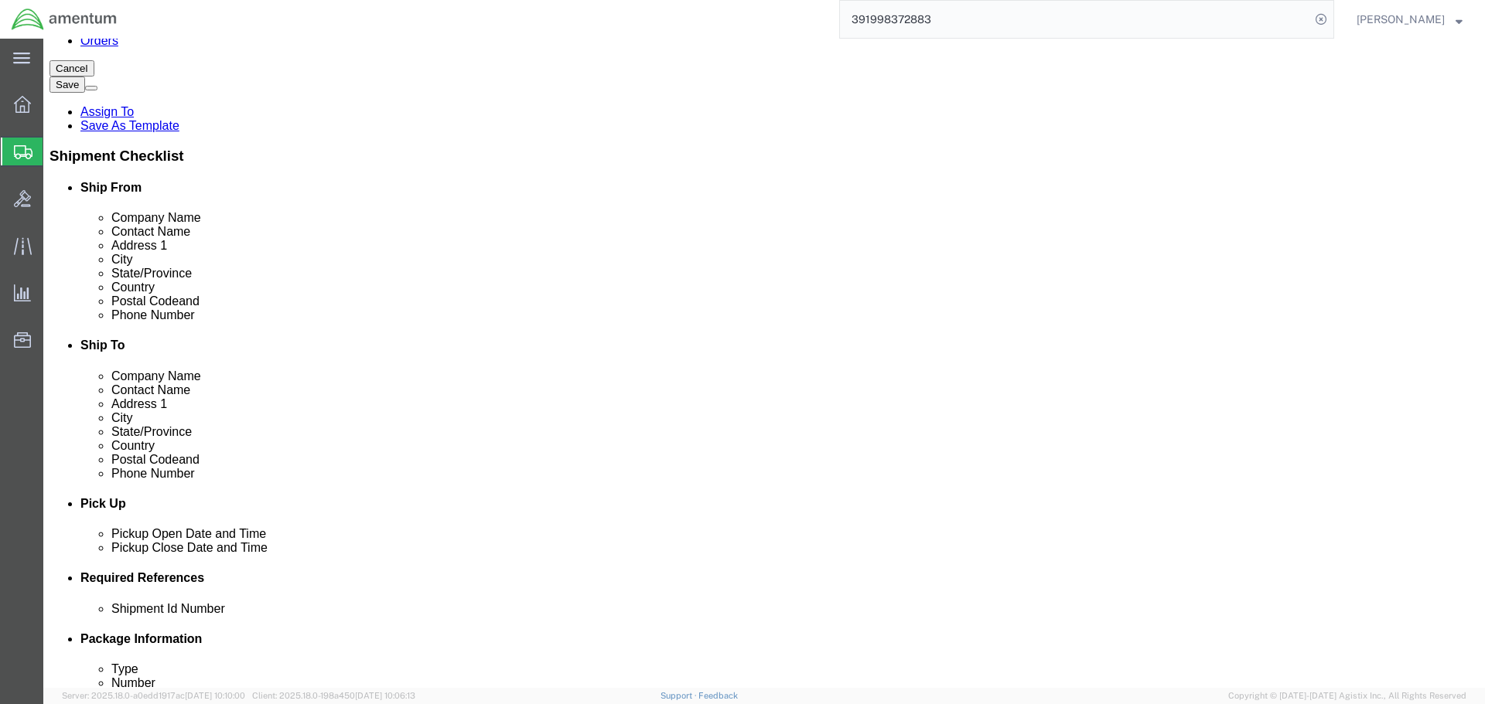
scroll to position [460, 0]
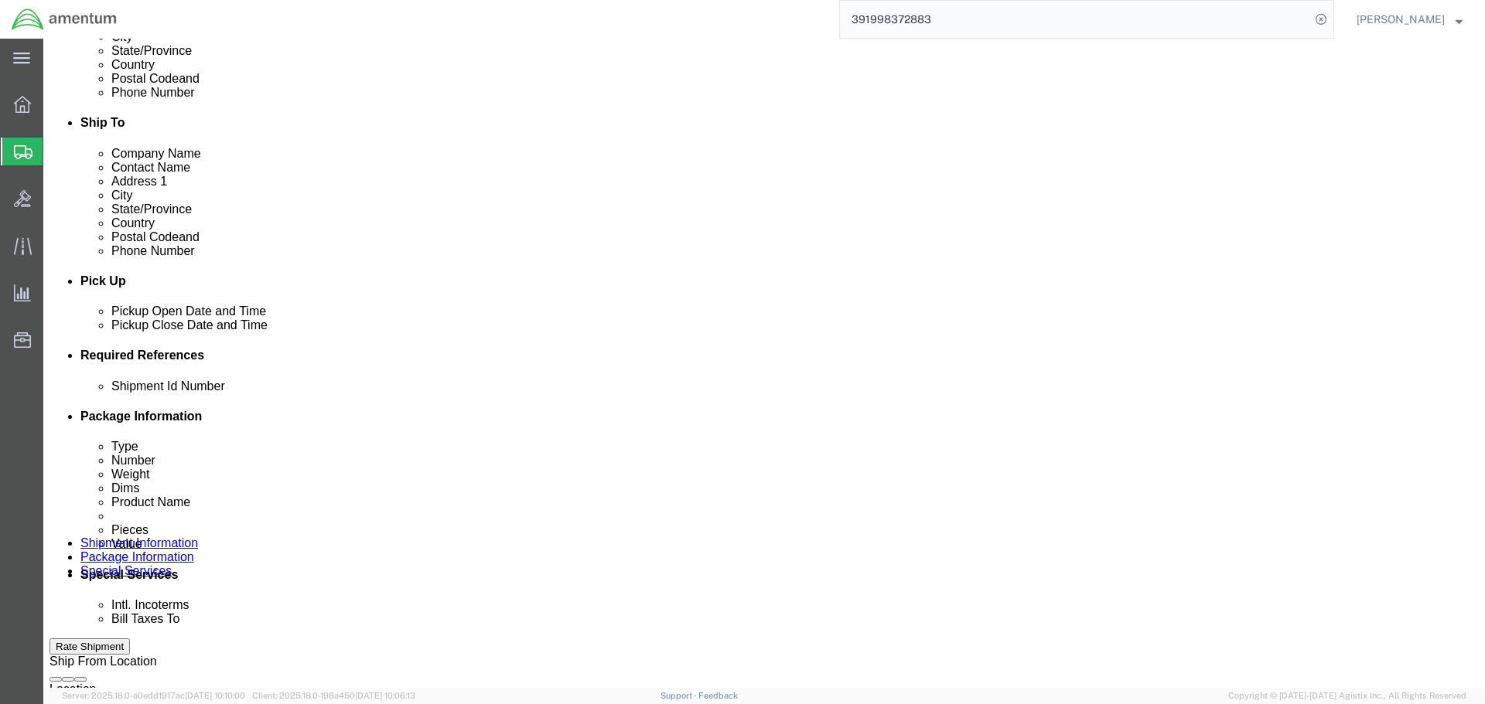
click link "Add Content"
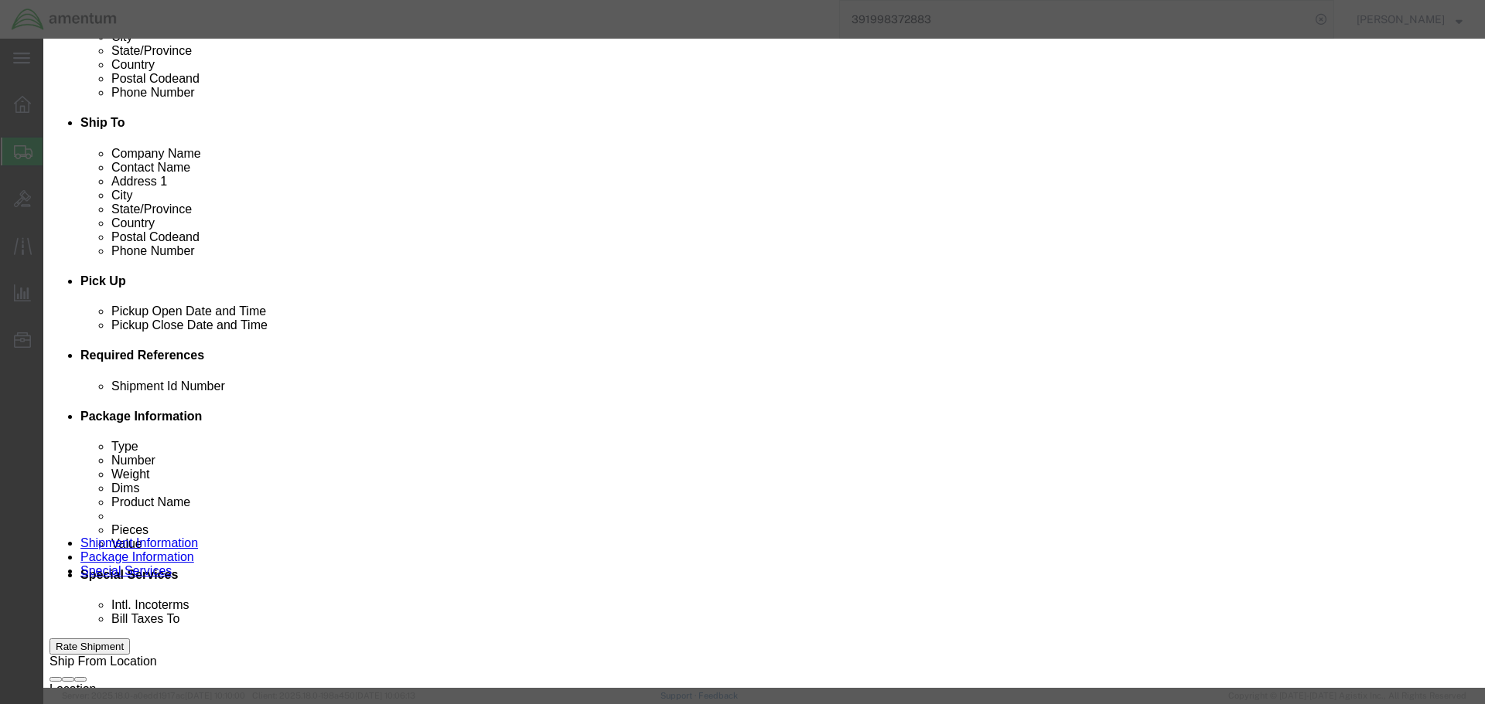
click input "text"
click button "Close"
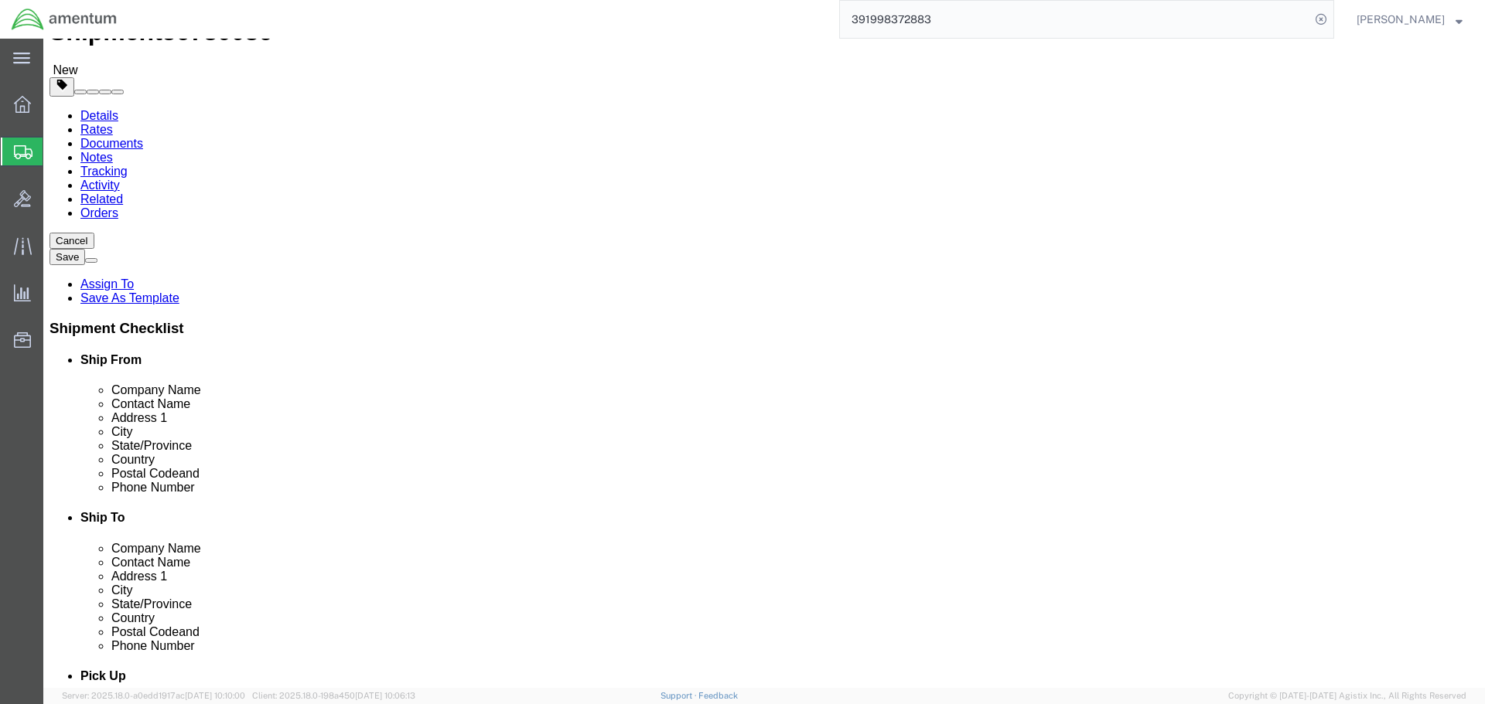
scroll to position [0, 0]
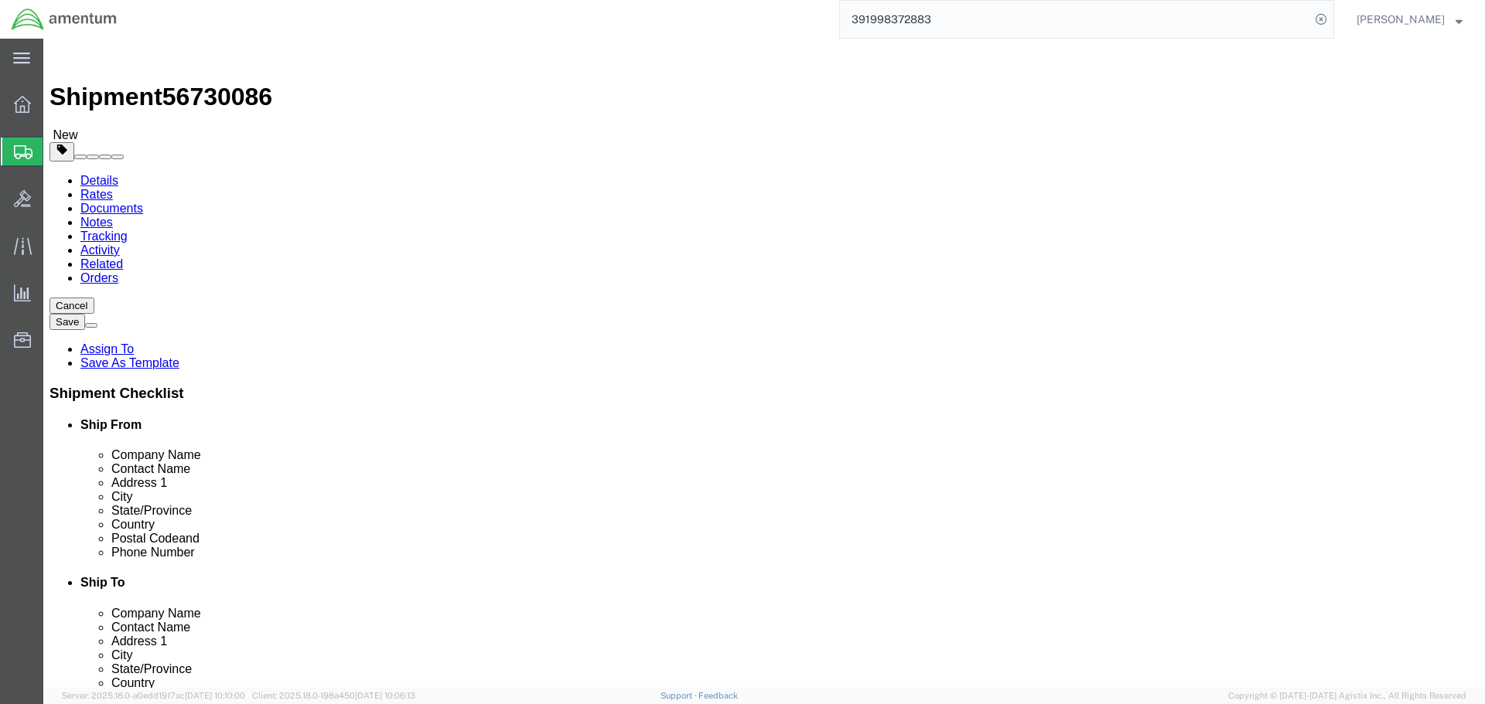
click link "Add Package"
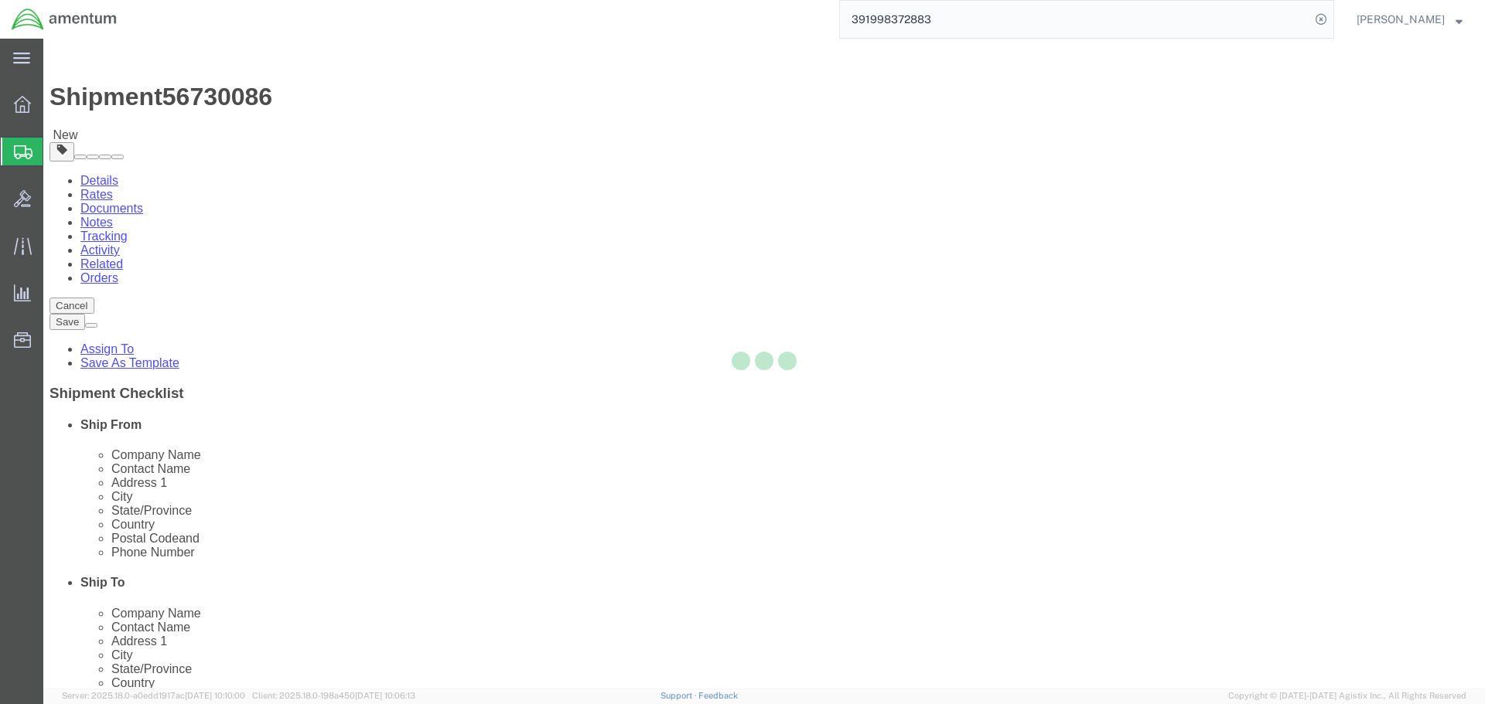
select select "CBOX"
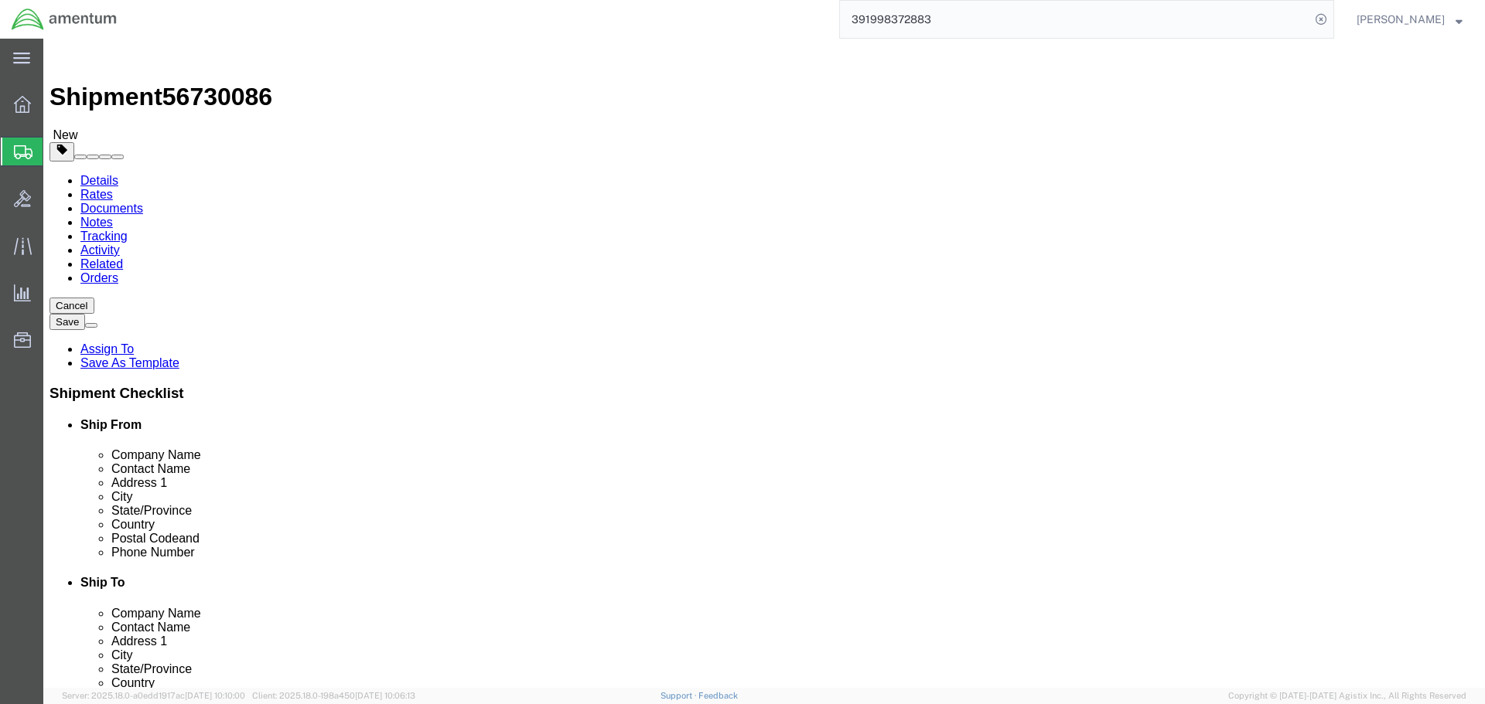
click input "text"
type input "18"
type input "12"
type input "13"
type input "23"
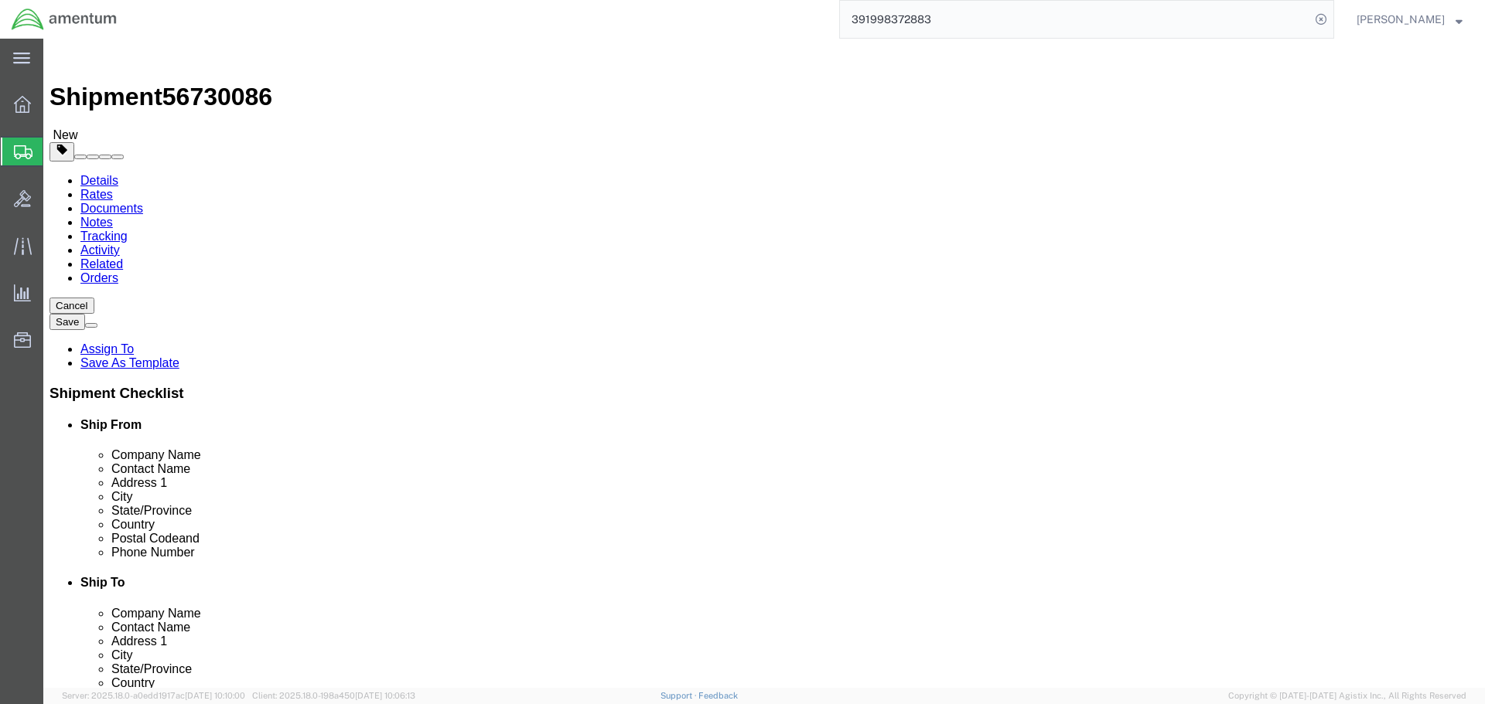
click div "Package Content # 1 1 x Cardboard Box(es) Package Type Select BCK Boxes Bale(s)…"
click div
click link "Add Content"
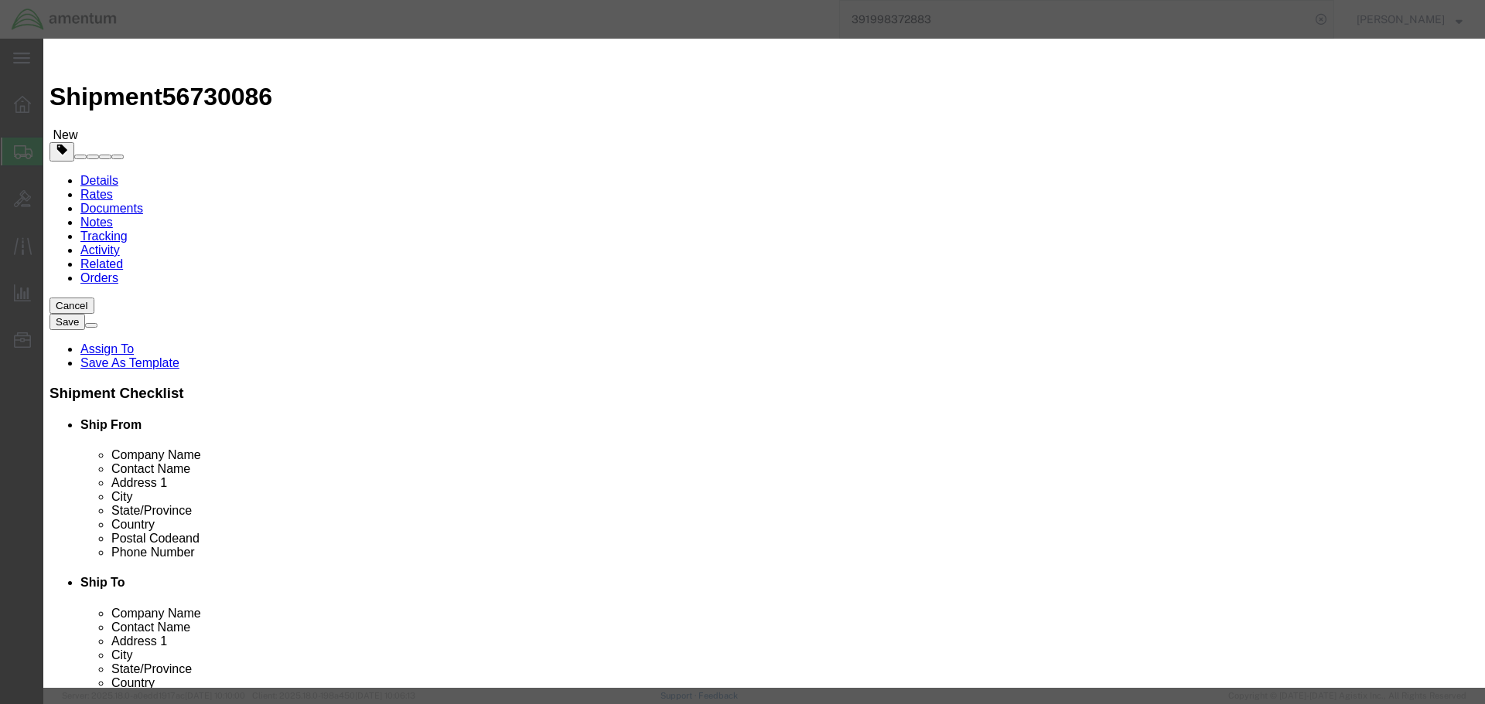
click input "text"
type input "TROLL KIT"
type input "1"
type input "75000"
drag, startPoint x: 582, startPoint y: 353, endPoint x: 989, endPoint y: 522, distance: 440.3
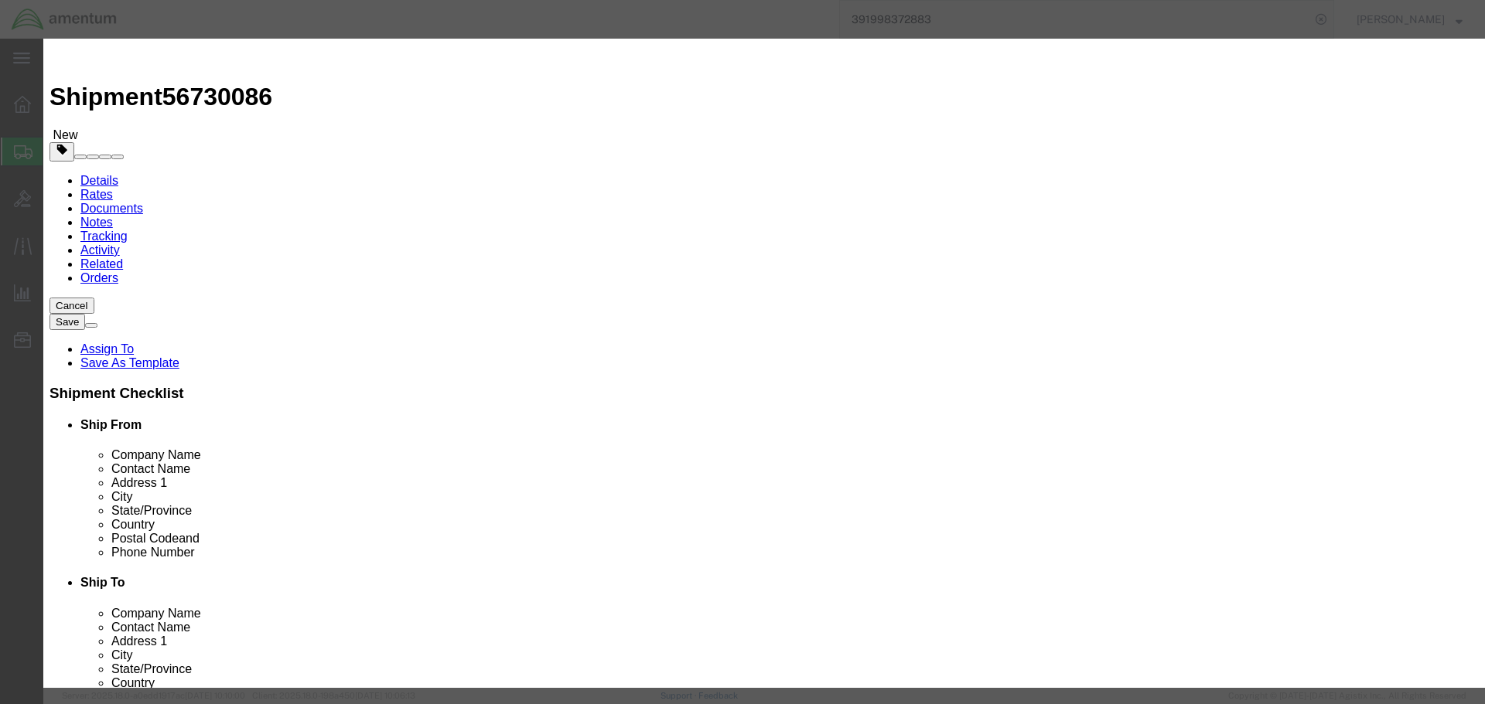
click div "Add content Commodity library Product Name TROLL KIT TROLL Pieces 1 Select Bag …"
click button "Save & Close"
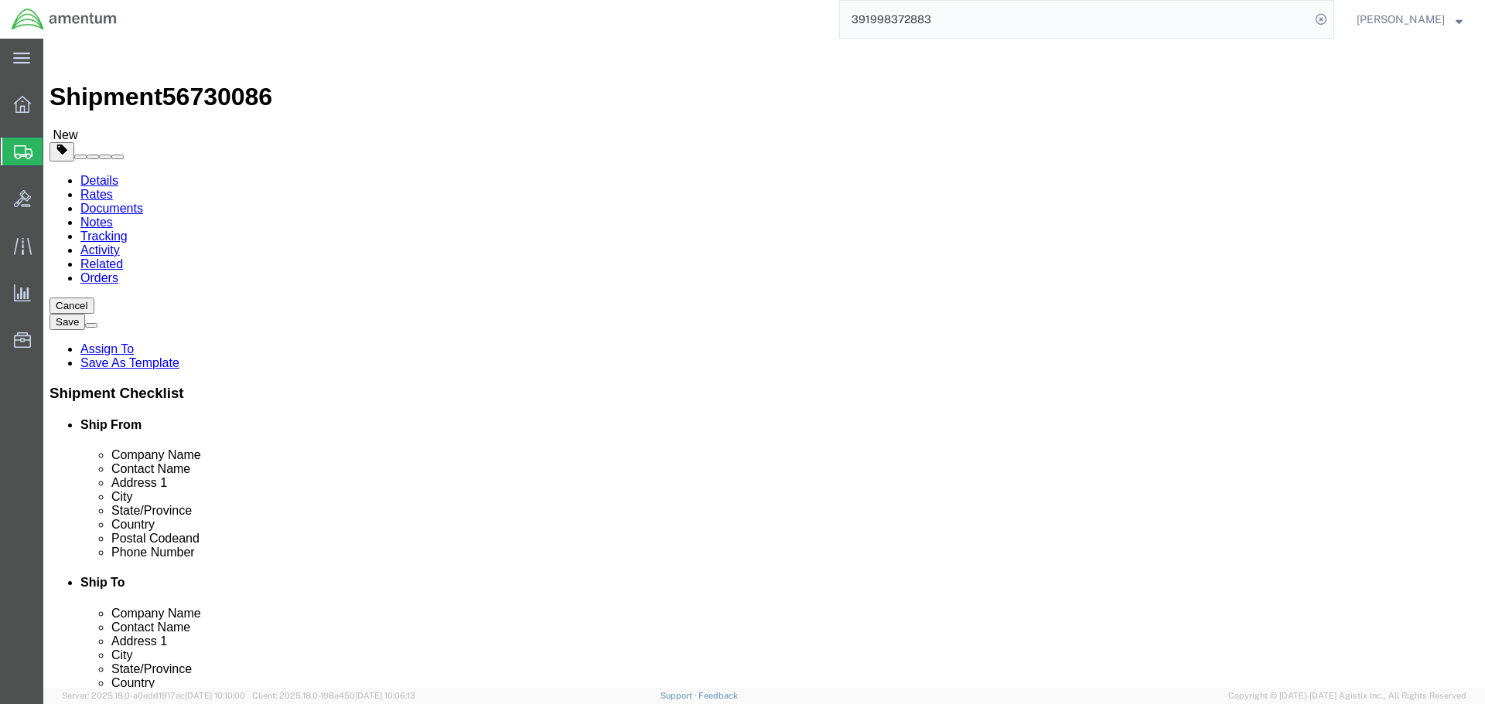
click link "Add Content"
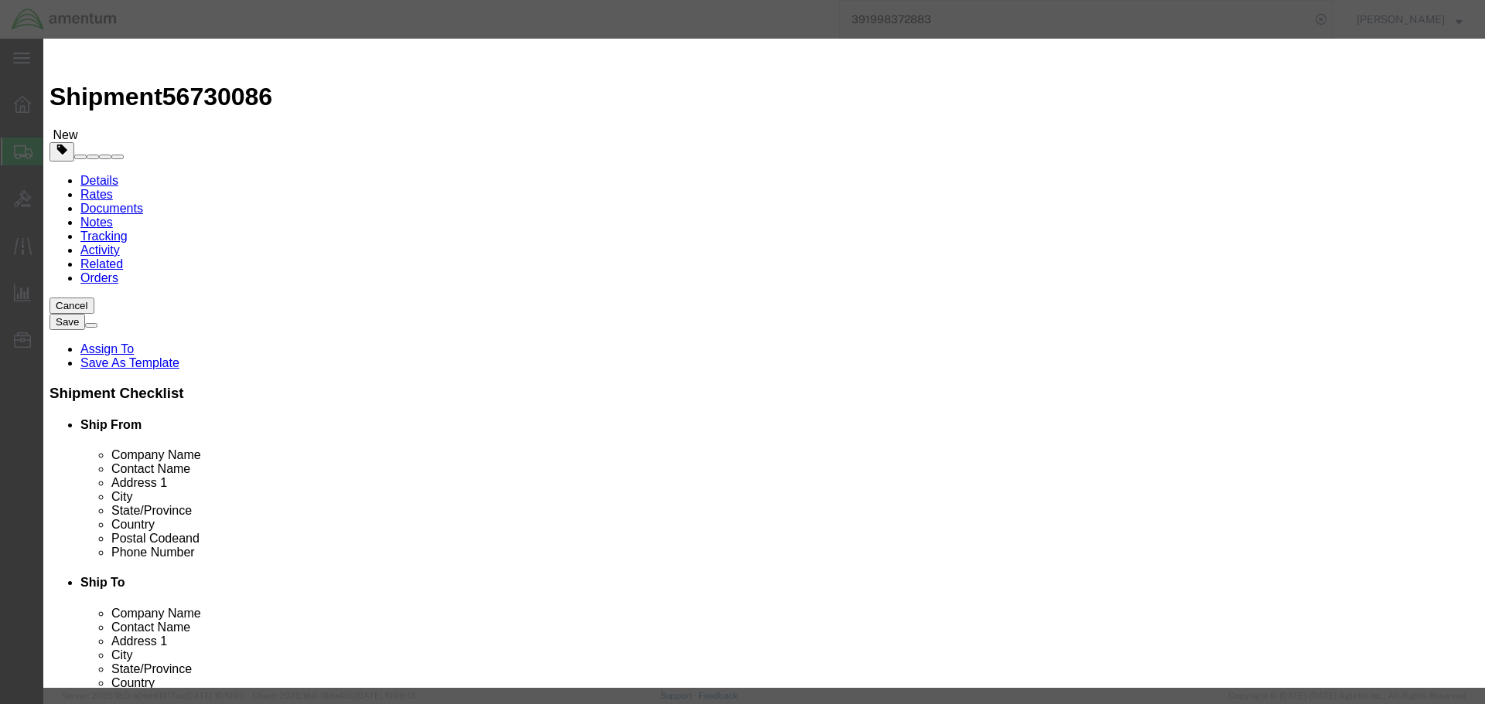
click input "text"
type input "SL-ANT-2224-DPVH-2-01"
type input "2"
type input "1500"
click button "Save & Close"
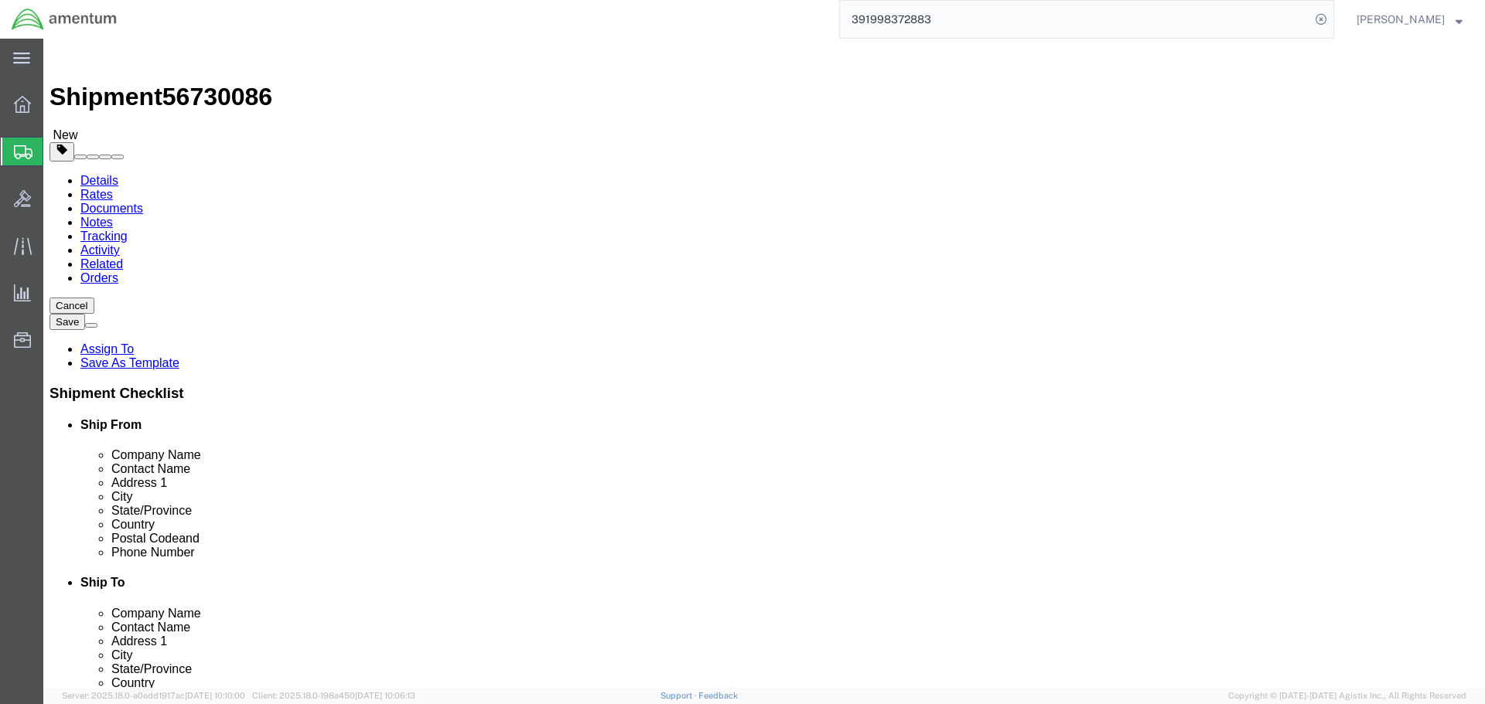
click link "Add Content"
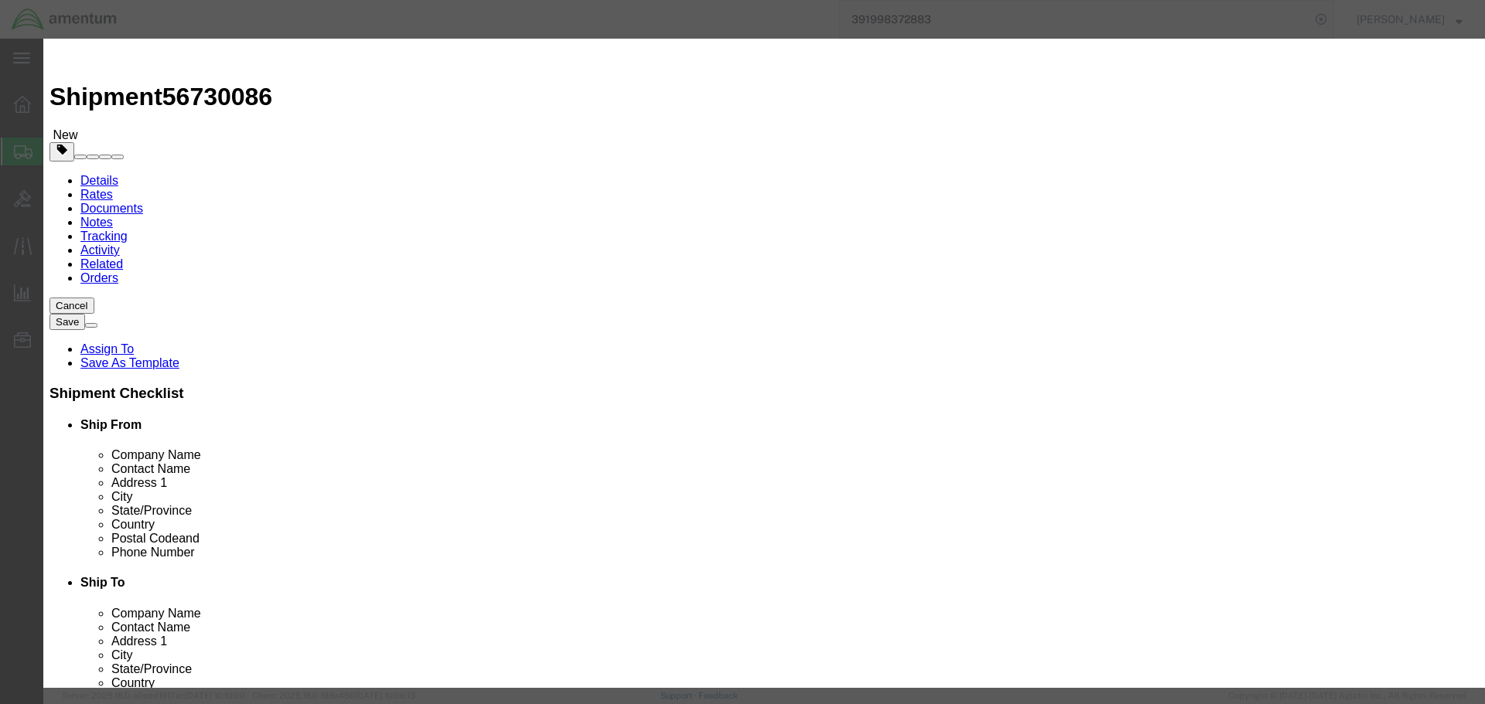
click input "text"
type input "SL-ANT-2025-OMN"
click strong "SL-ANT-2025-OMN"
select select "USD"
type input "[PERSON_NAME],Q"
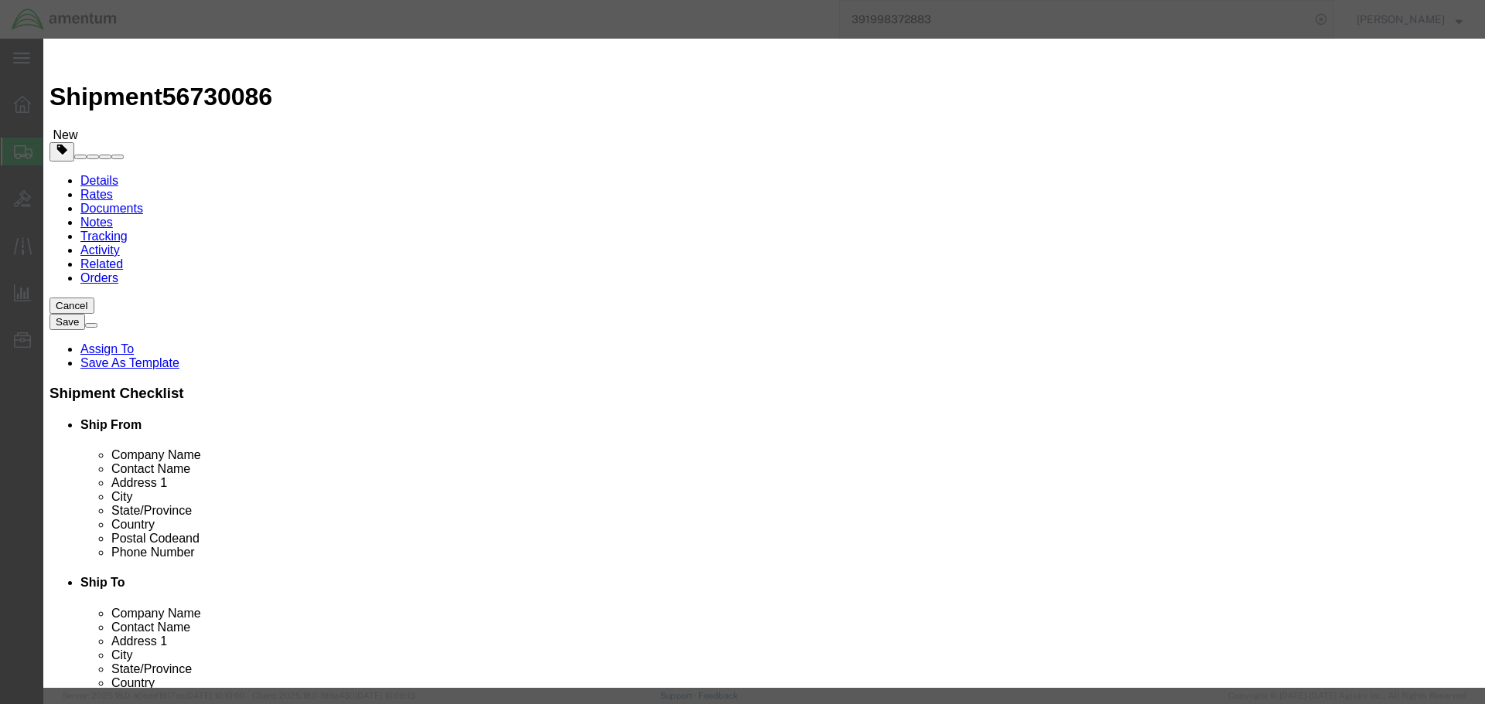
type input "SL-ANT-2025-OMN-01"
type input "[PERSON_NAME],Q"
click input "SL-ANT-2025-OMN-01"
click input "text"
type input "1"
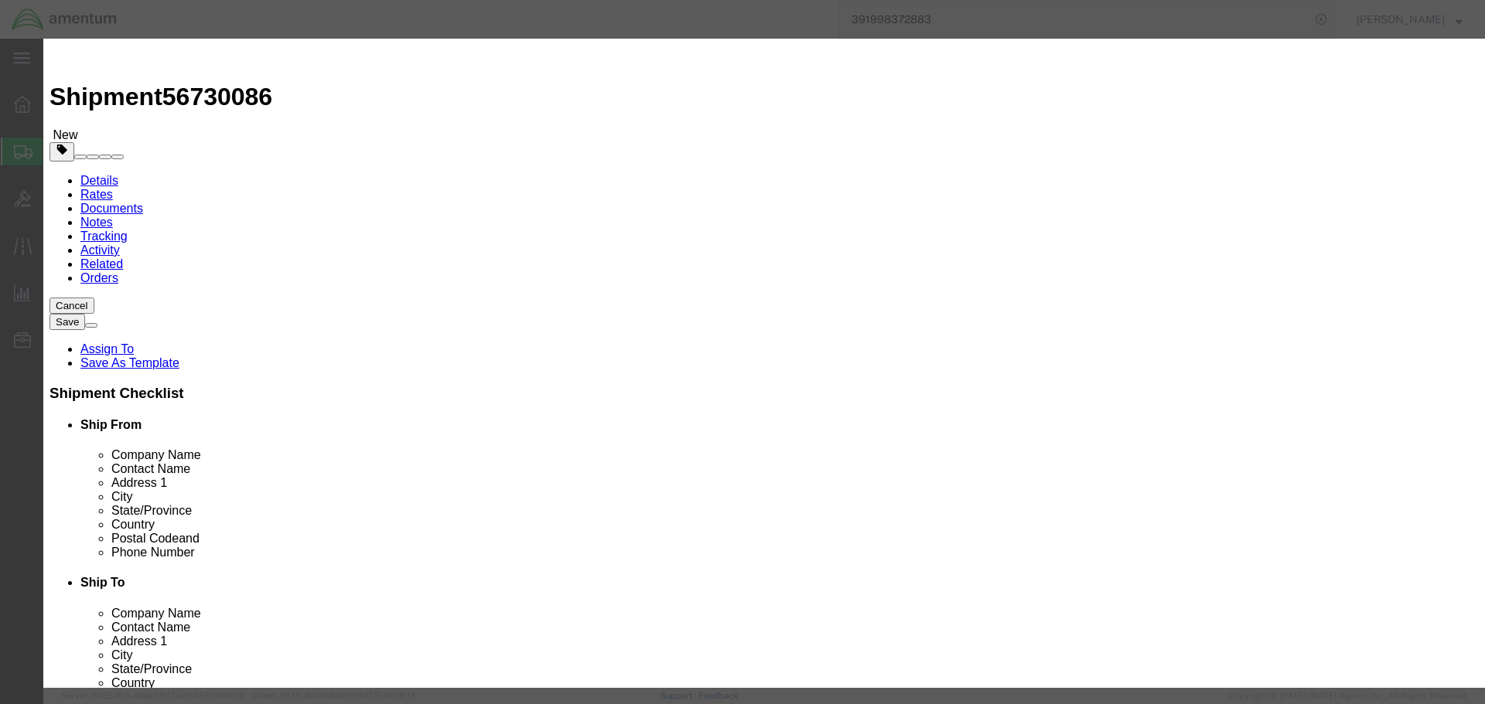
type input "1500"
click button "Save & Close"
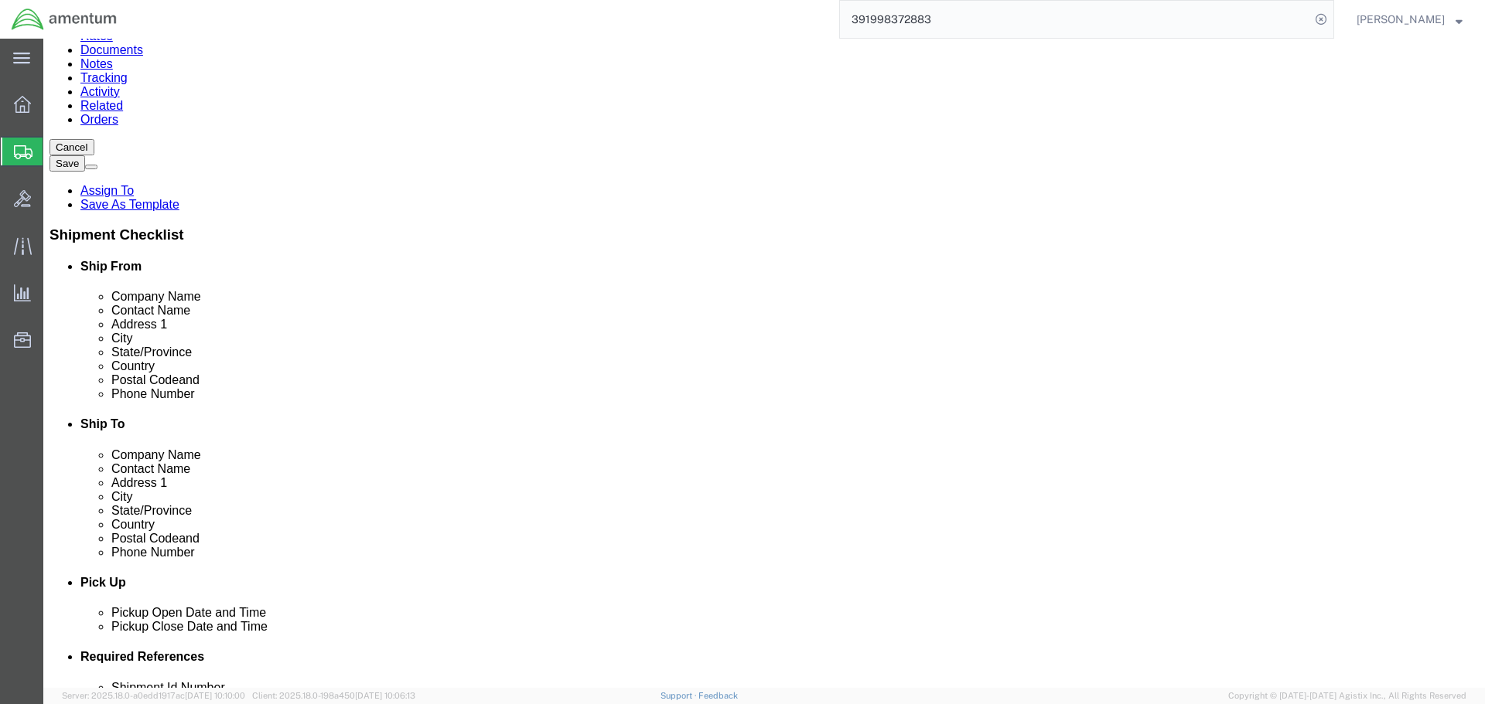
scroll to position [232, 0]
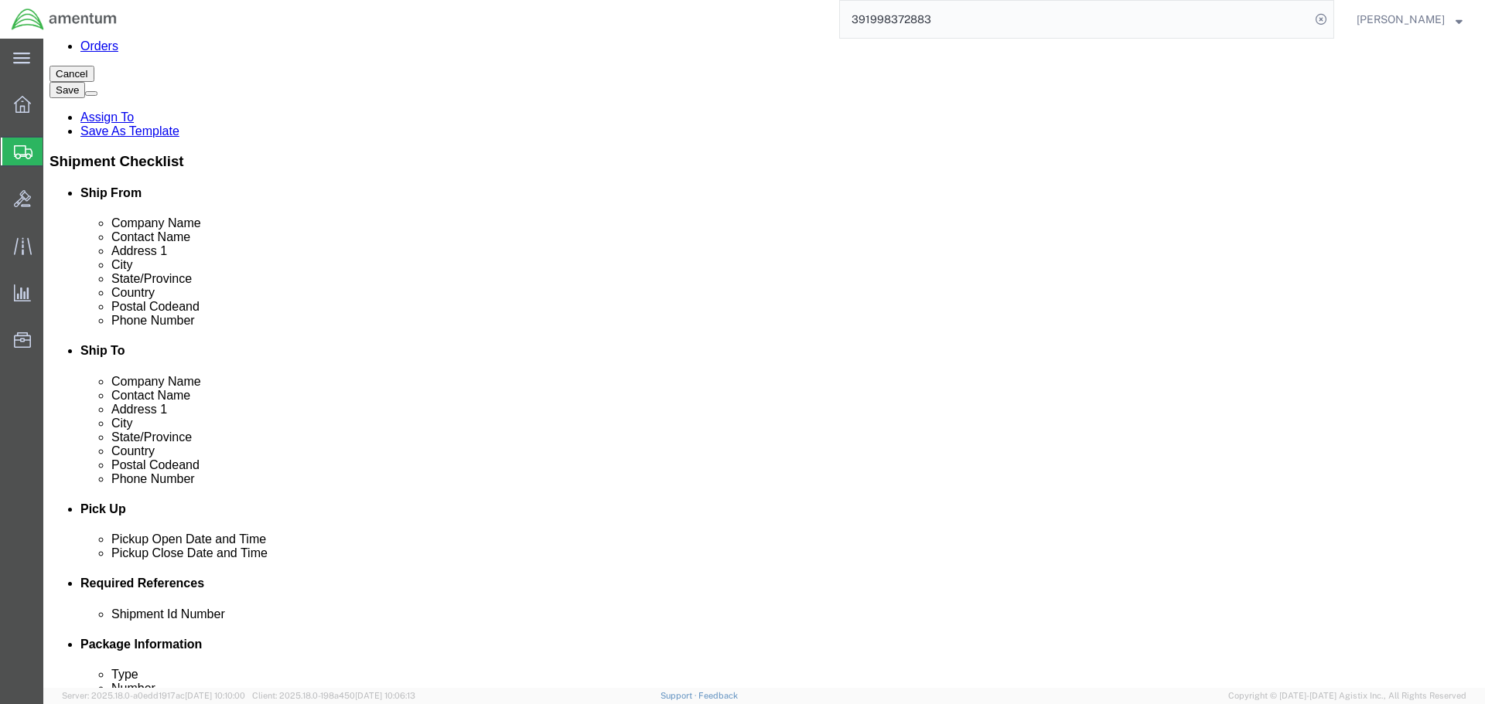
click button "Rate Shipment"
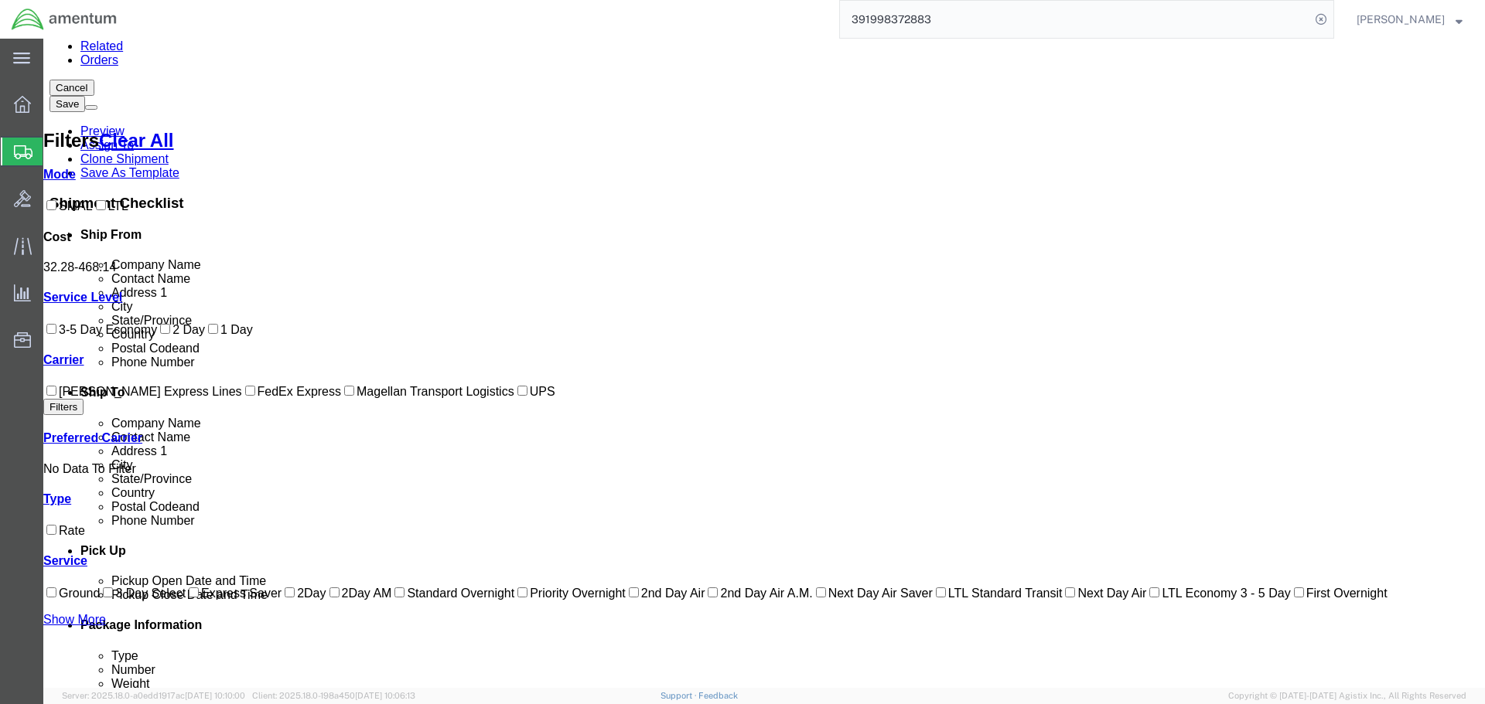
scroll to position [128, 0]
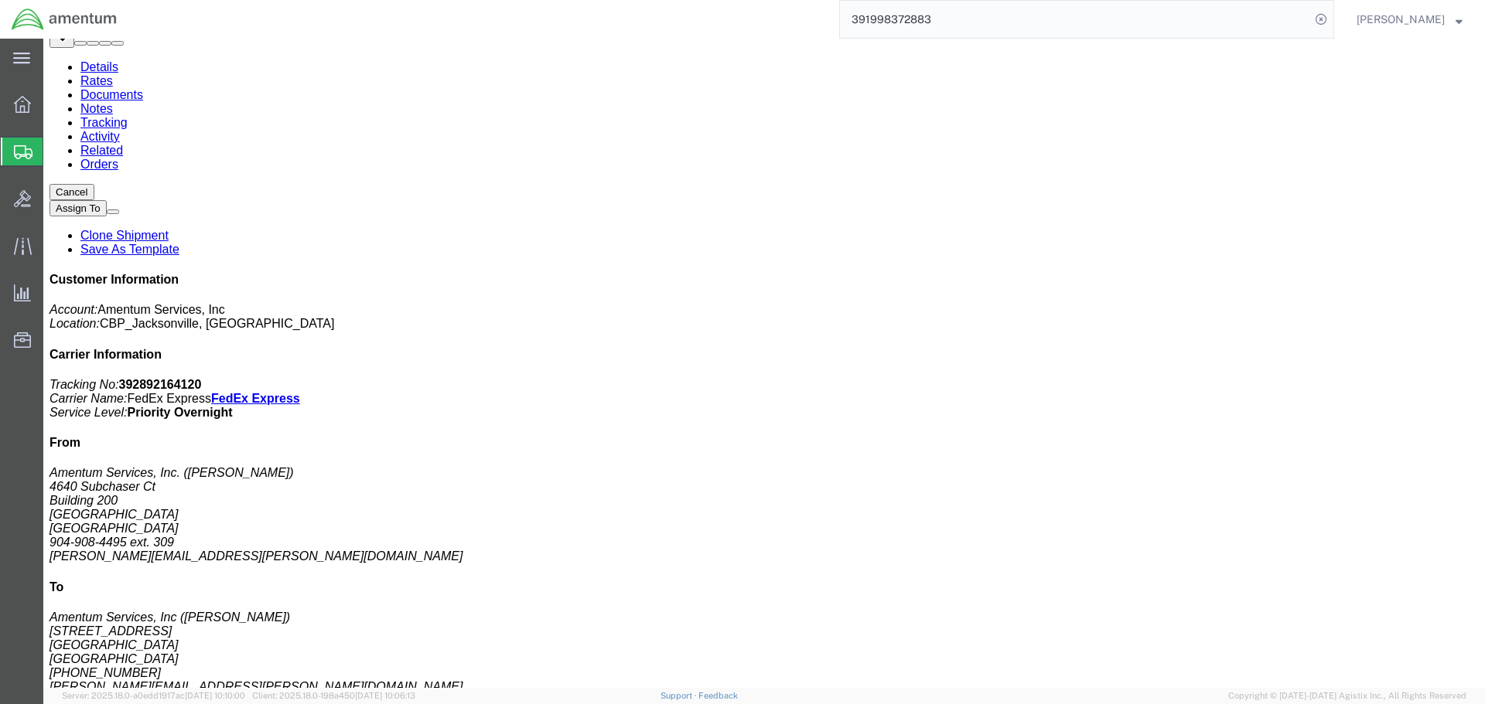
scroll to position [0, 0]
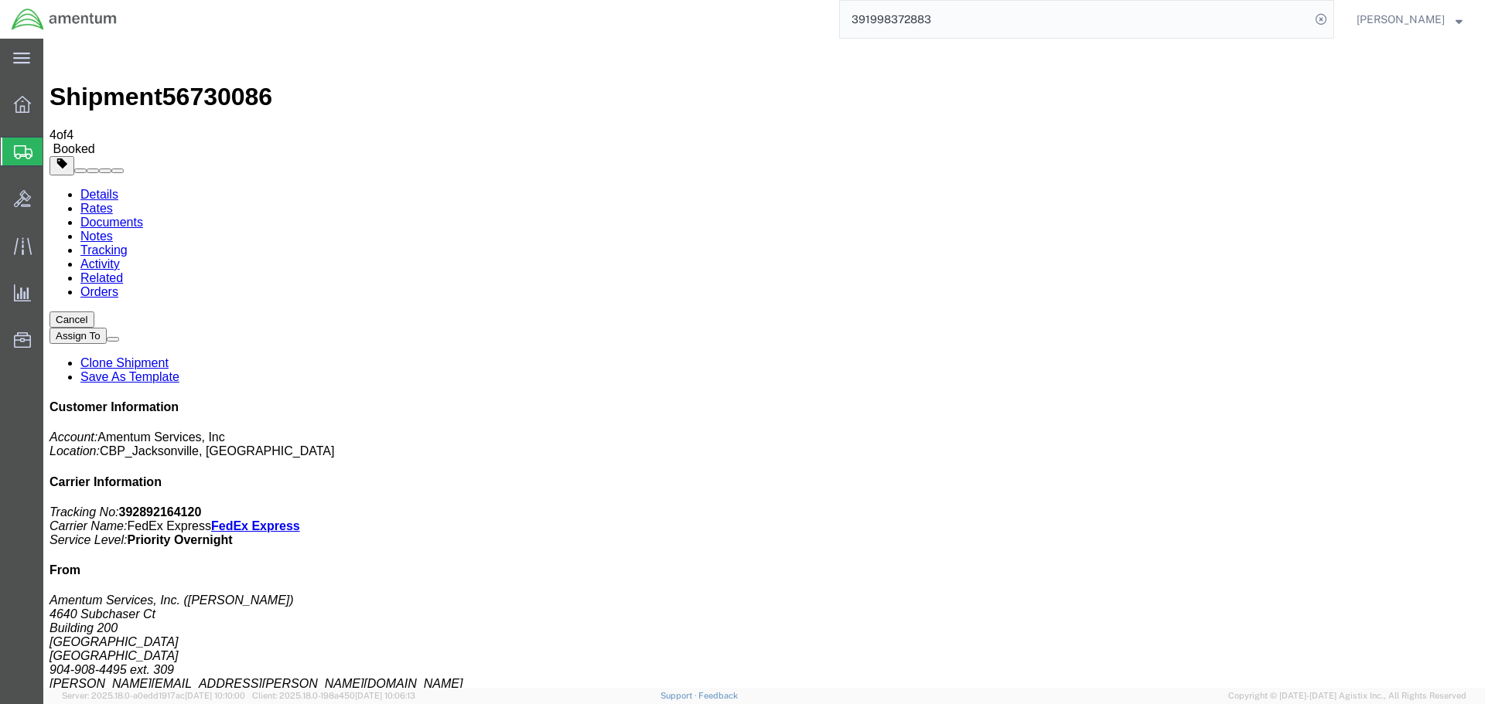
checkbox input "true"
select select "2"
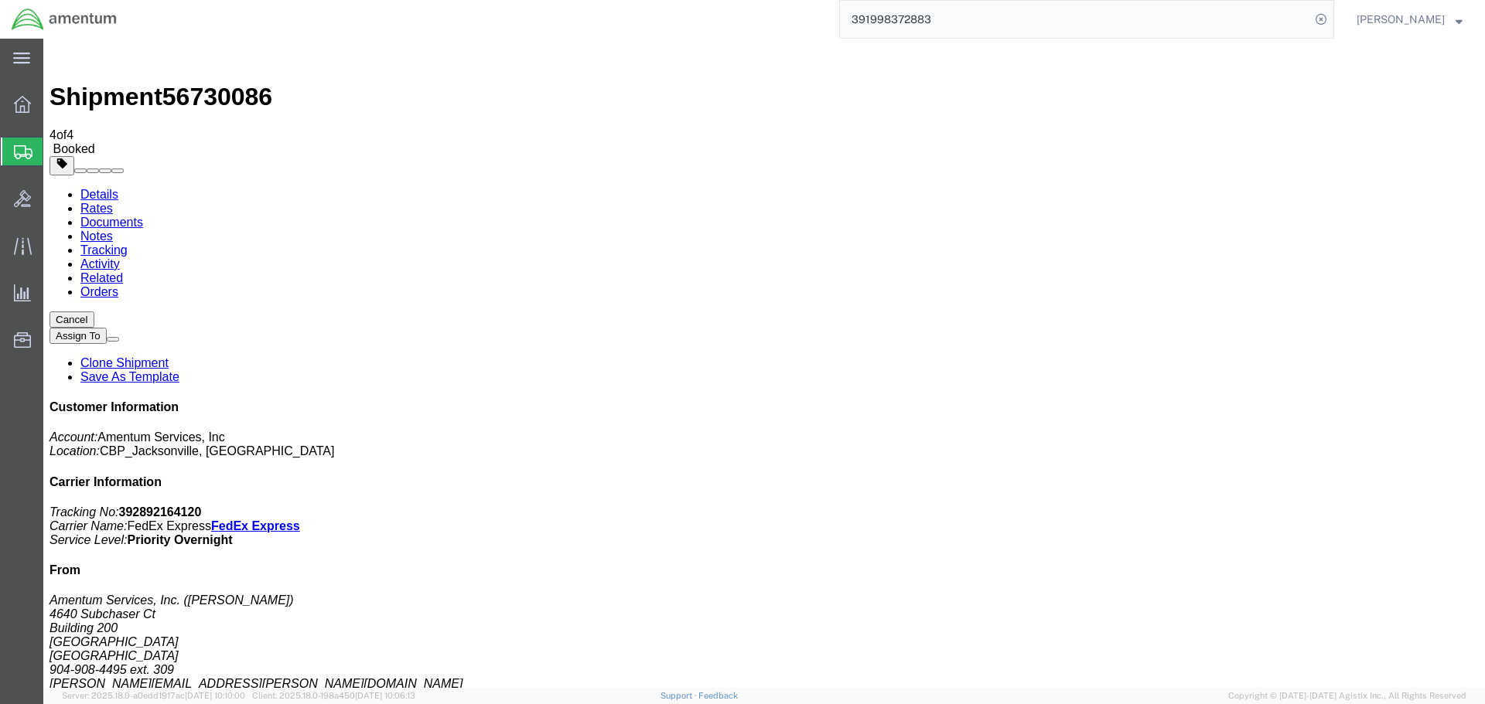
click at [202, 506] on b "392892164120" at bounding box center [160, 512] width 83 height 13
copy b "392892164120"
